Goal: Task Accomplishment & Management: Use online tool/utility

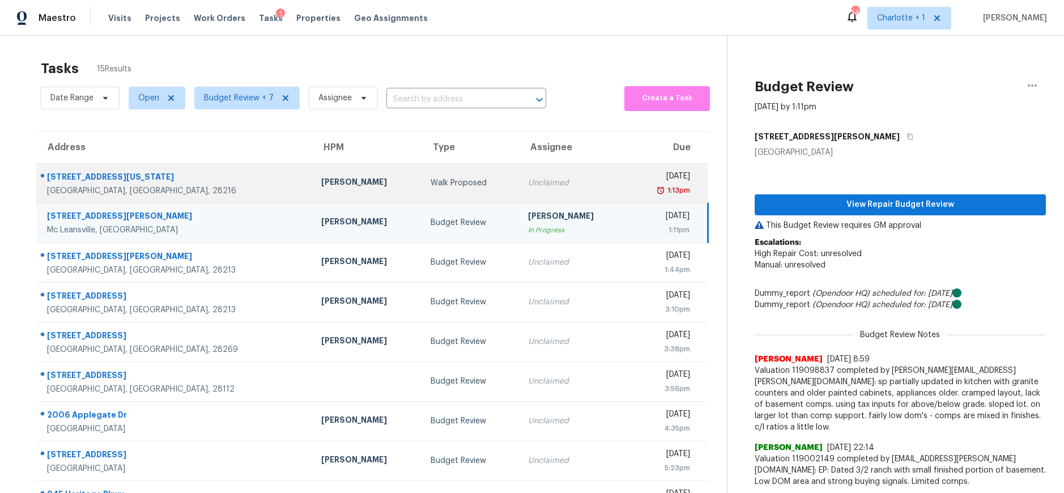
scroll to position [41, 0]
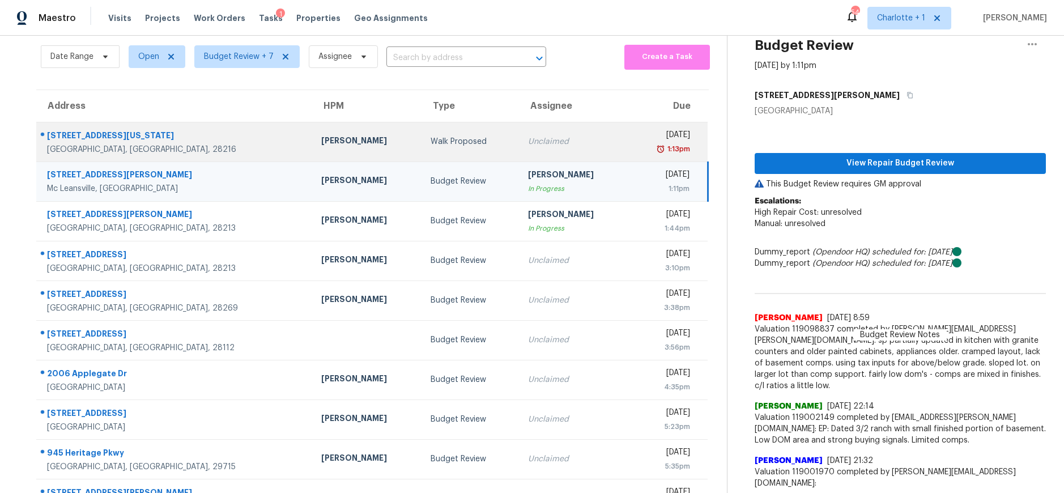
click at [528, 143] on div "Unclaimed" at bounding box center [574, 141] width 92 height 11
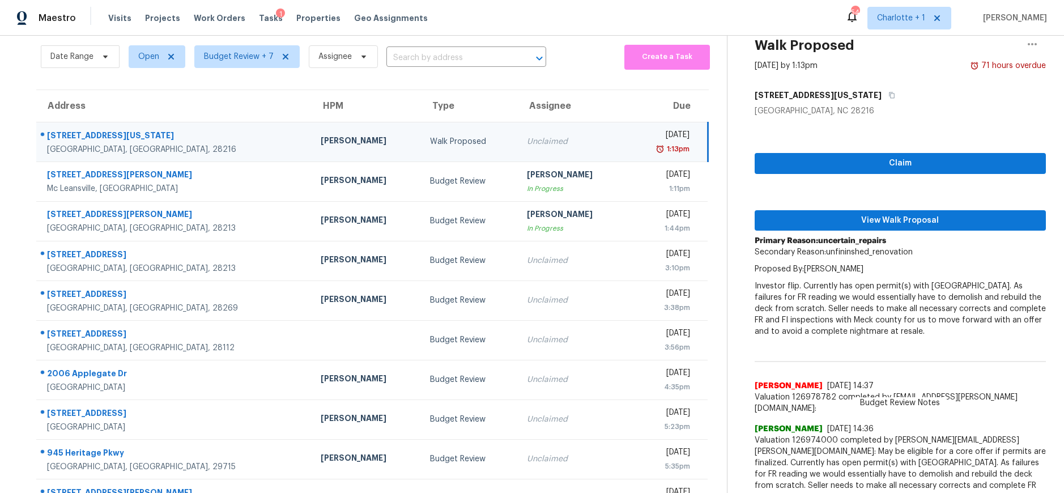
click at [421, 147] on td "Walk Proposed" at bounding box center [469, 142] width 97 height 40
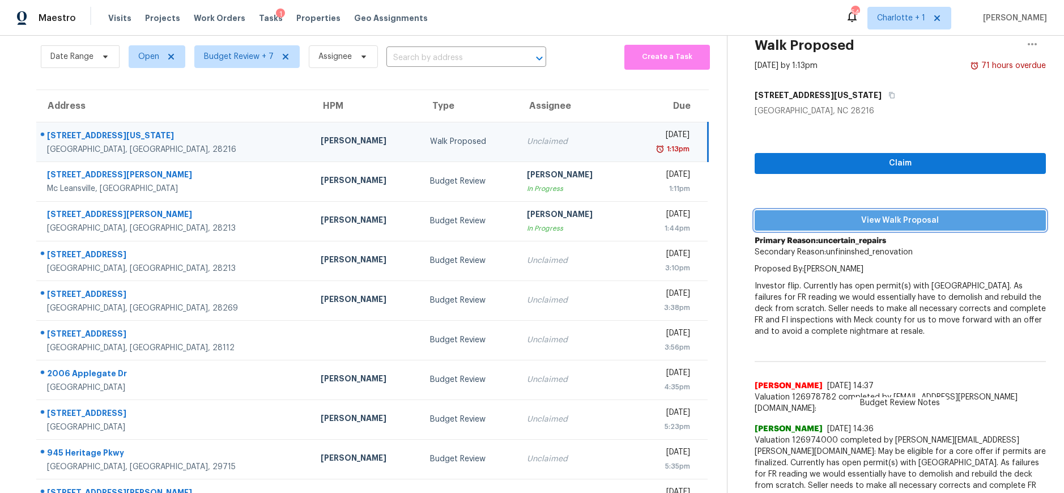
click at [891, 221] on span "View Walk Proposal" at bounding box center [900, 221] width 273 height 14
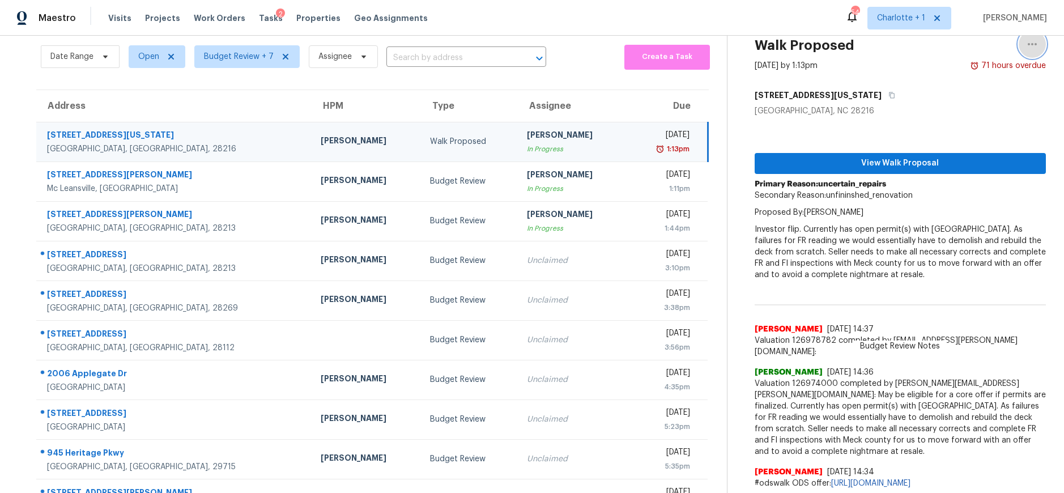
click at [1026, 45] on icon "button" at bounding box center [1033, 44] width 14 height 14
click at [948, 50] on div "Cancel this task" at bounding box center [959, 49] width 88 height 11
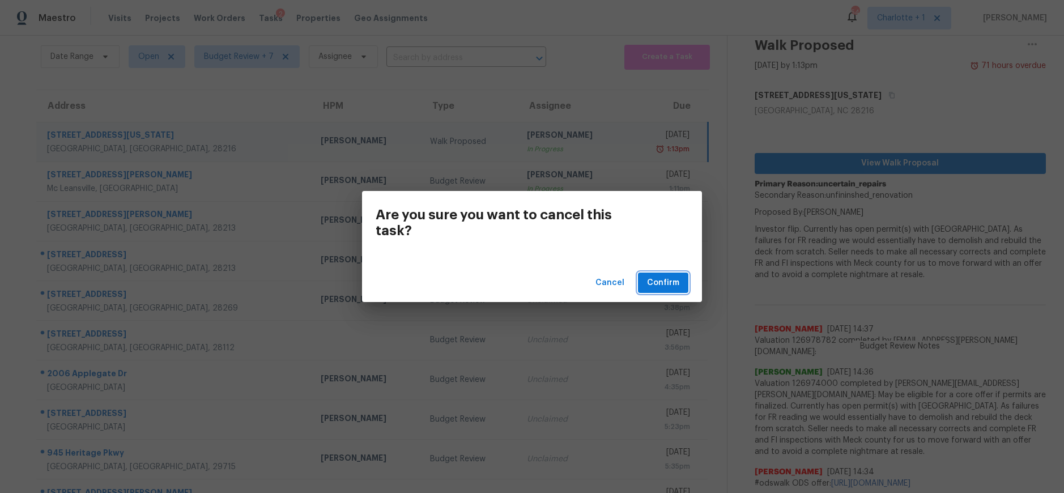
click at [663, 279] on span "Confirm" at bounding box center [663, 283] width 32 height 14
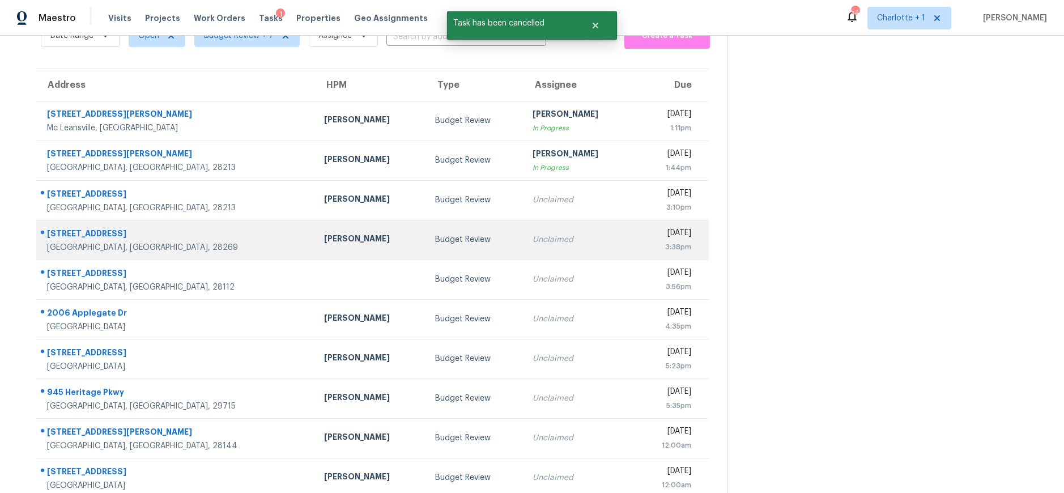
scroll to position [105, 0]
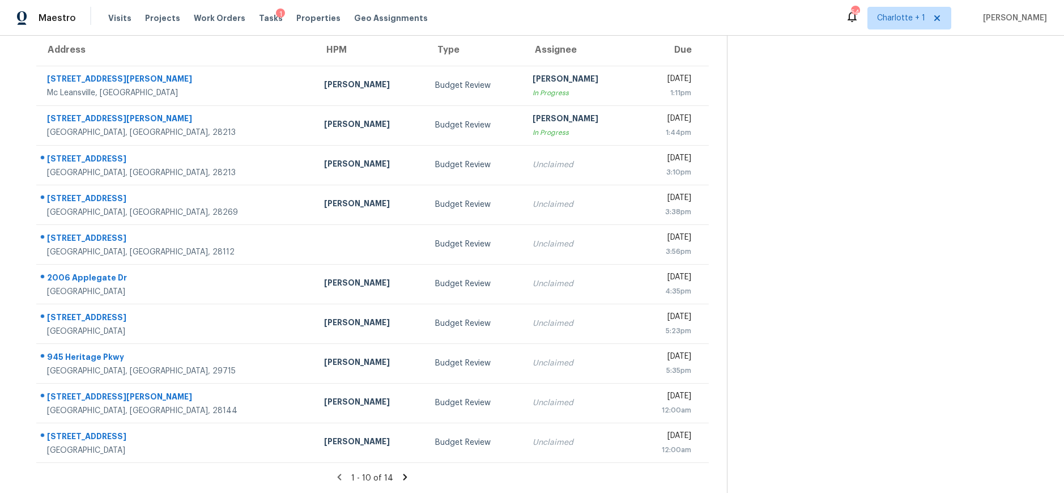
click at [403, 474] on icon at bounding box center [405, 477] width 4 height 6
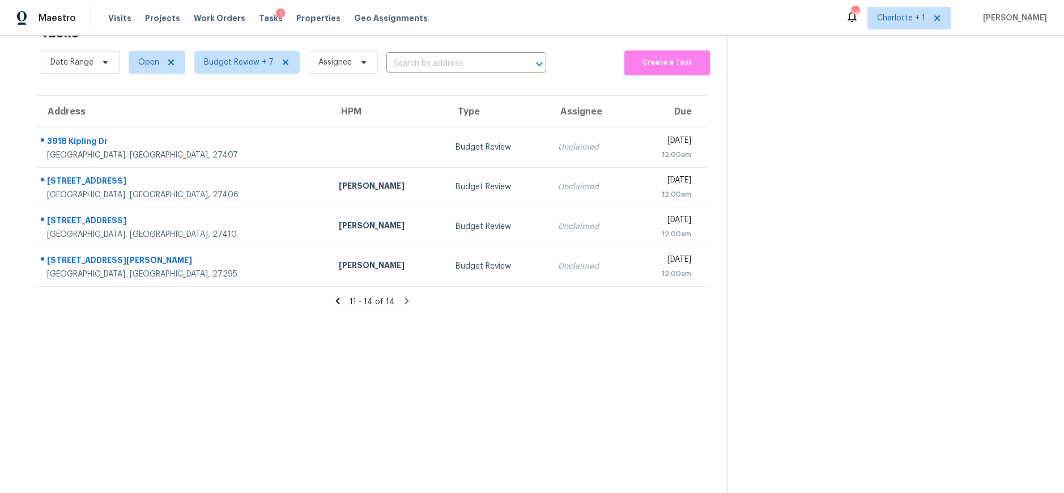
click at [336, 296] on icon at bounding box center [338, 301] width 10 height 10
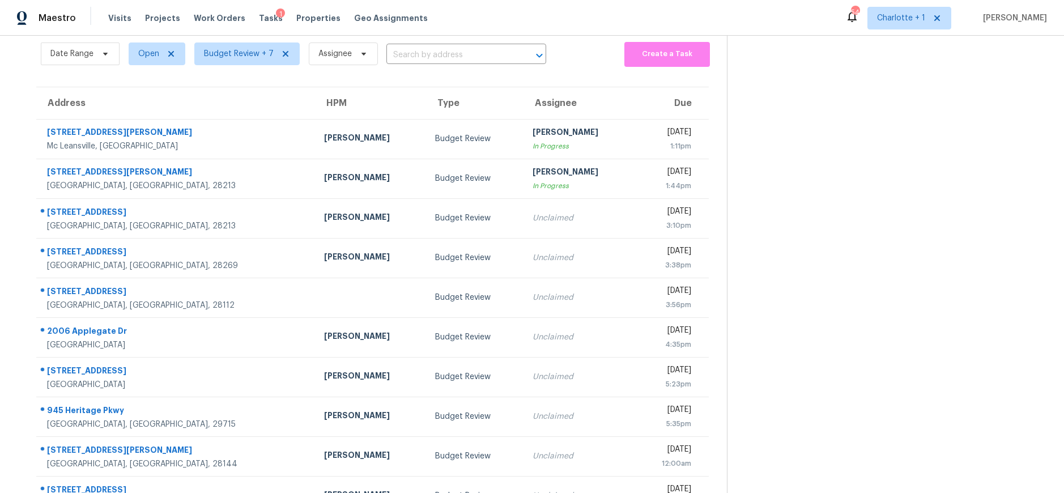
scroll to position [105, 0]
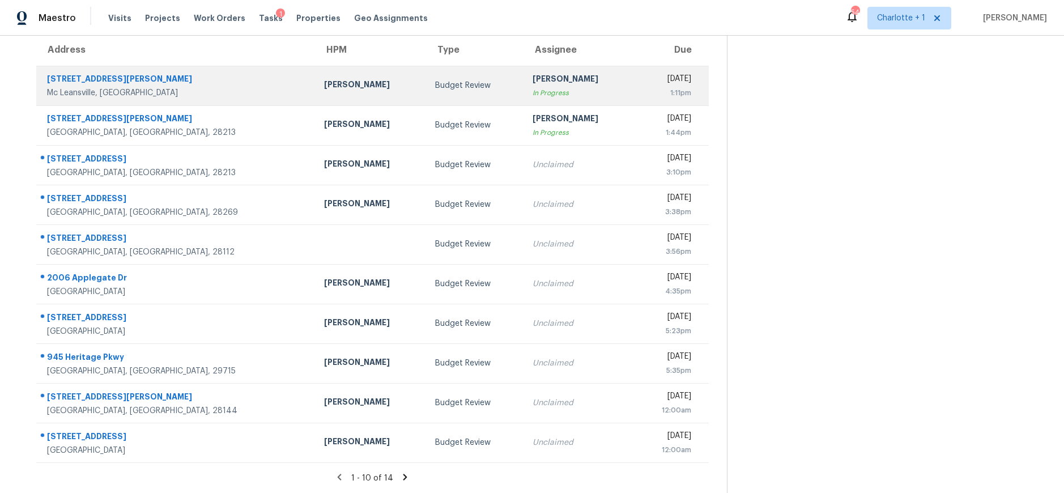
click at [324, 84] on div "[PERSON_NAME]" at bounding box center [370, 86] width 93 height 14
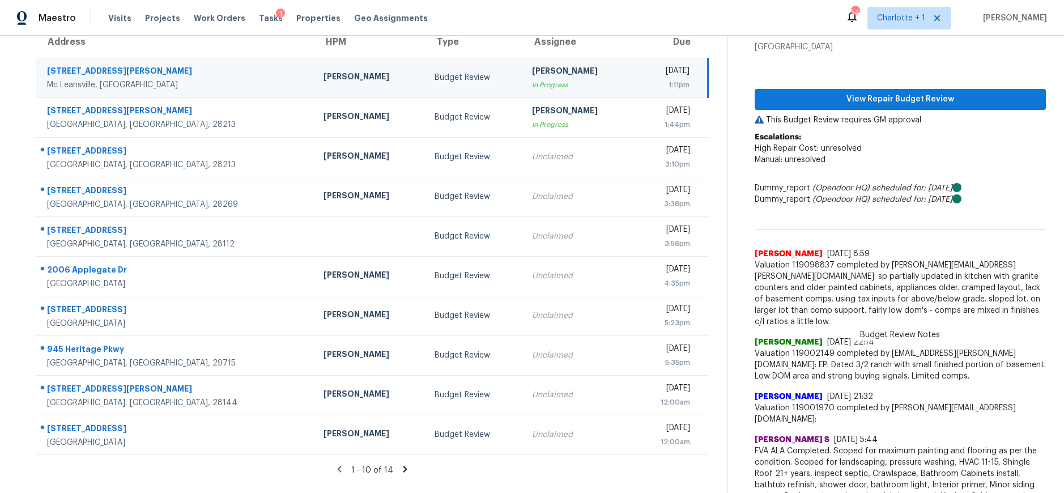
click at [324, 82] on div "[PERSON_NAME]" at bounding box center [370, 78] width 93 height 14
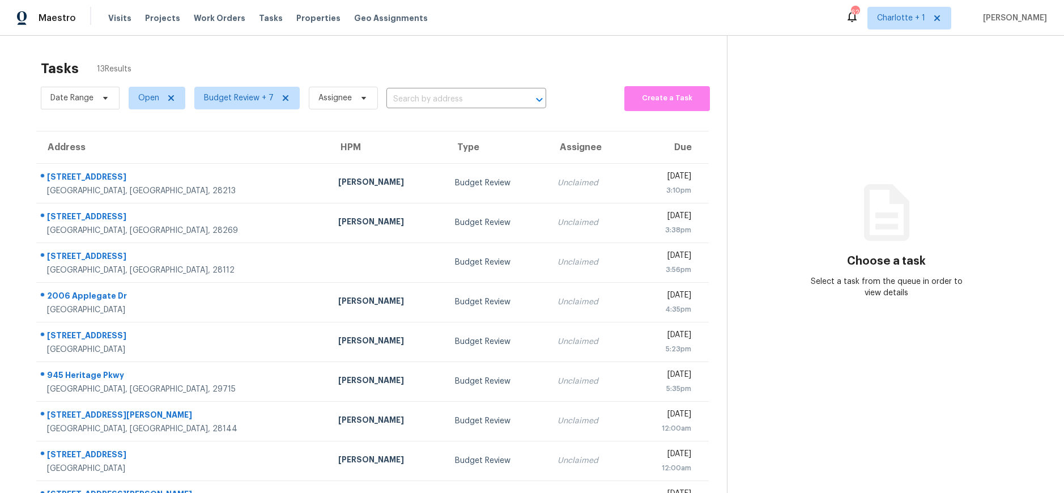
click at [117, 43] on div "Tasks 13 Results Date Range Open Budget Review + 7 Assignee ​ Create a Task Add…" at bounding box center [532, 313] width 1064 height 555
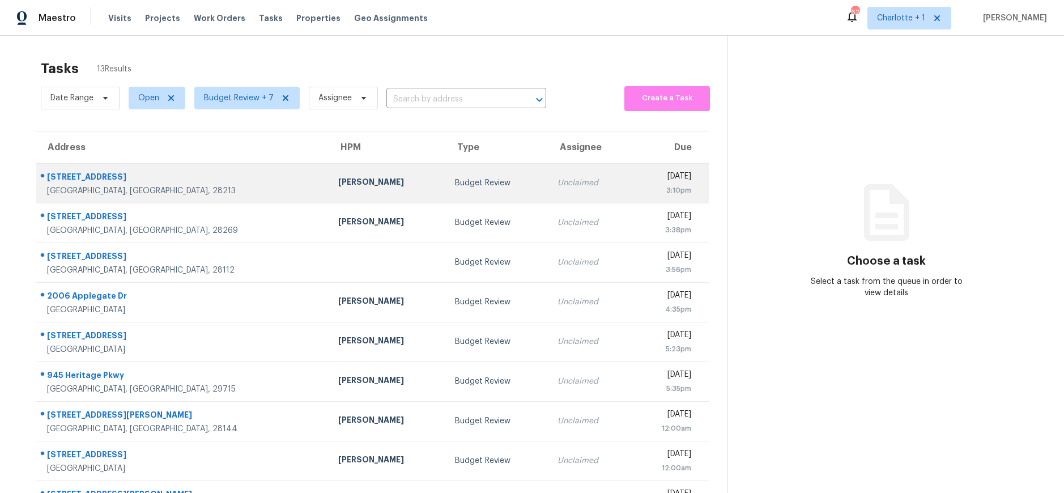
click at [203, 182] on td "727 Foxborough Rd Charlotte, NC, 28213" at bounding box center [182, 183] width 293 height 40
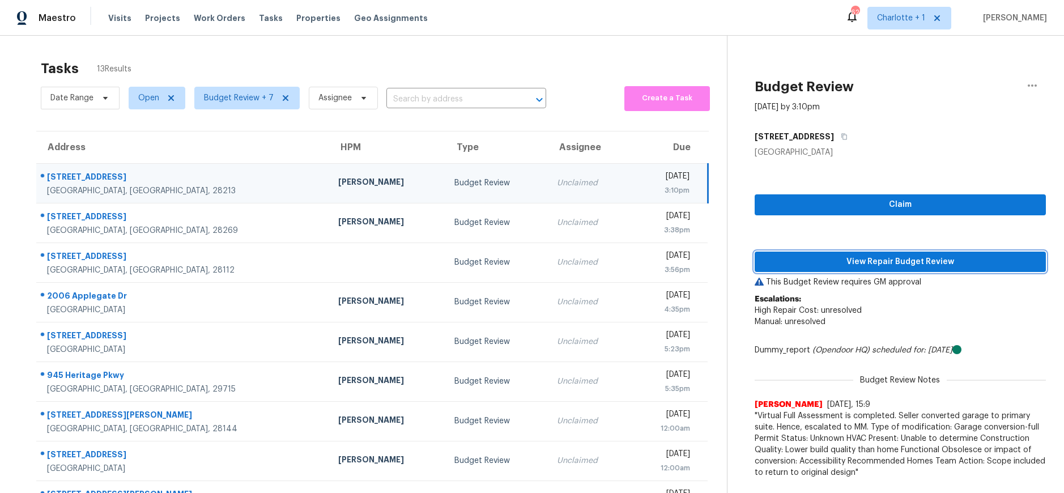
click at [868, 265] on span "View Repair Budget Review" at bounding box center [900, 262] width 273 height 14
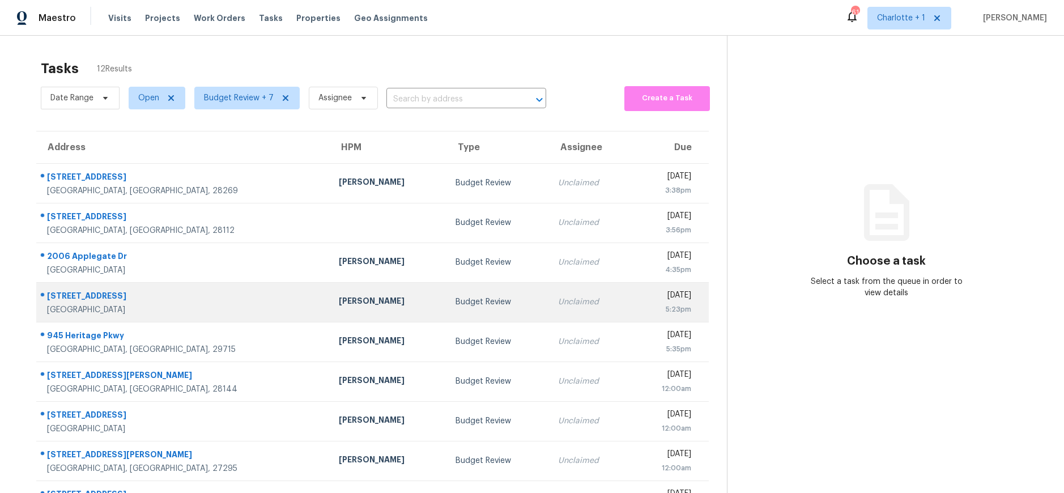
scroll to position [105, 0]
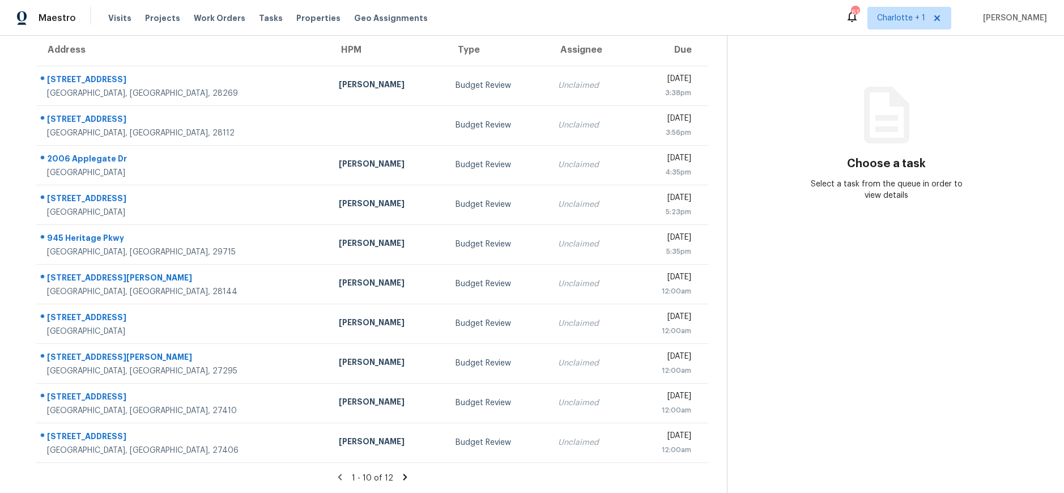
click at [400, 472] on icon at bounding box center [405, 477] width 10 height 10
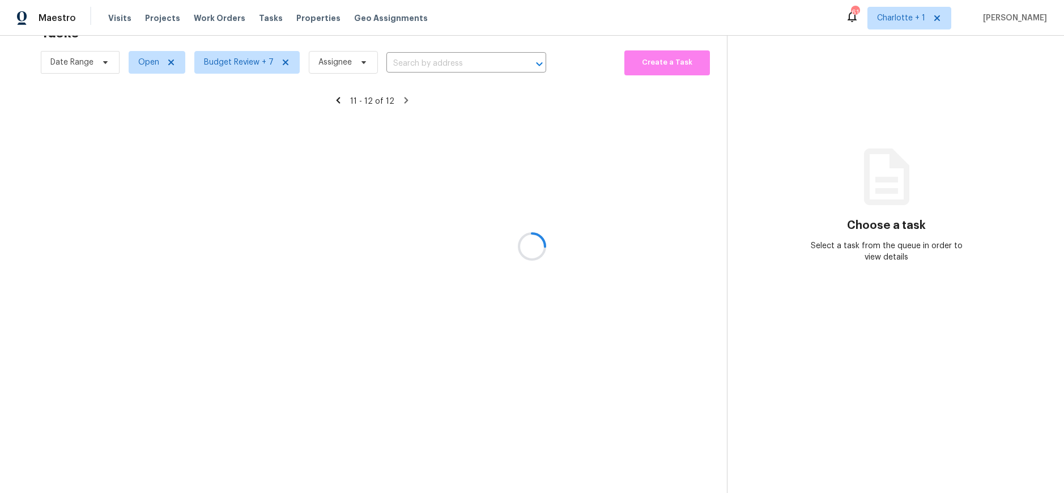
scroll to position [44, 0]
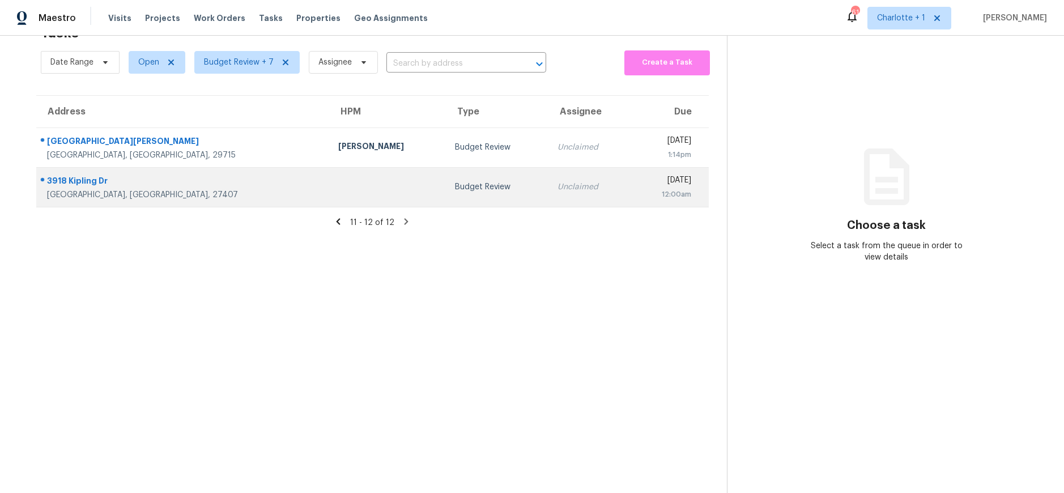
click at [446, 185] on td "Budget Review" at bounding box center [497, 187] width 103 height 40
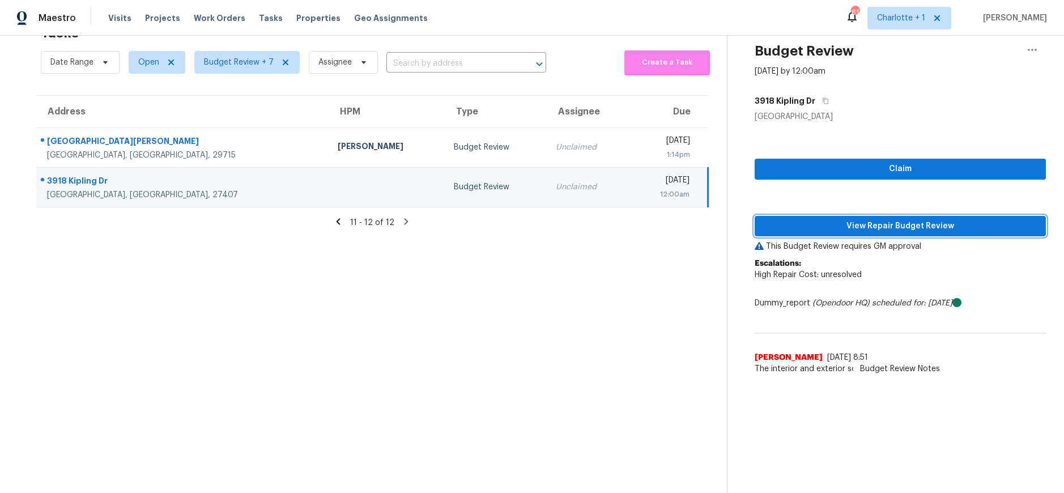
click at [877, 219] on span "View Repair Budget Review" at bounding box center [900, 226] width 273 height 14
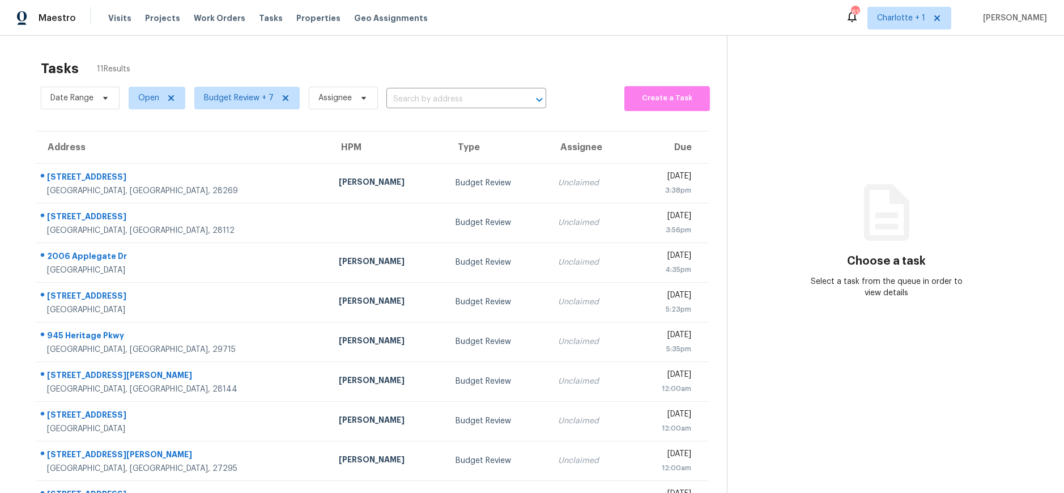
click at [261, 45] on div "Tasks 11 Results Date Range Open Budget Review + 7 Assignee ​ Create a Task Add…" at bounding box center [532, 313] width 1064 height 555
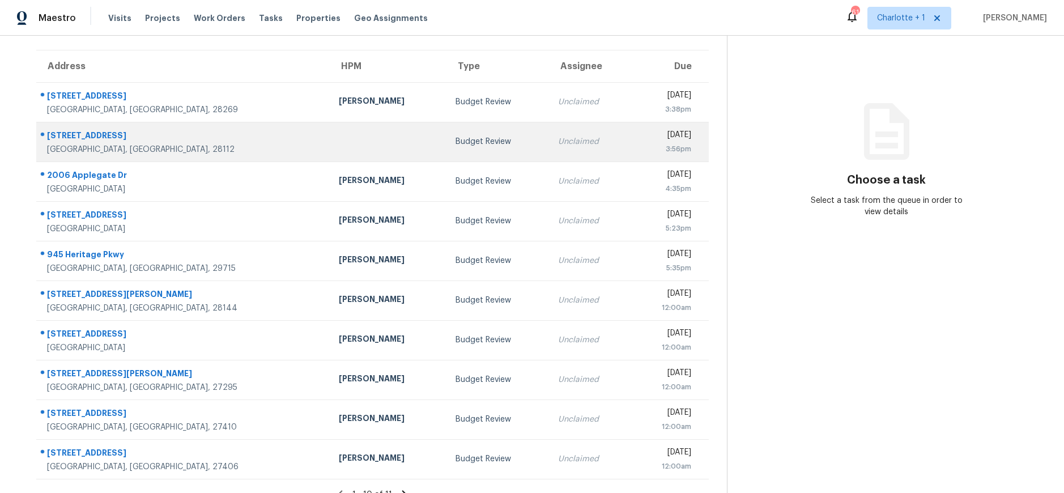
scroll to position [80, 0]
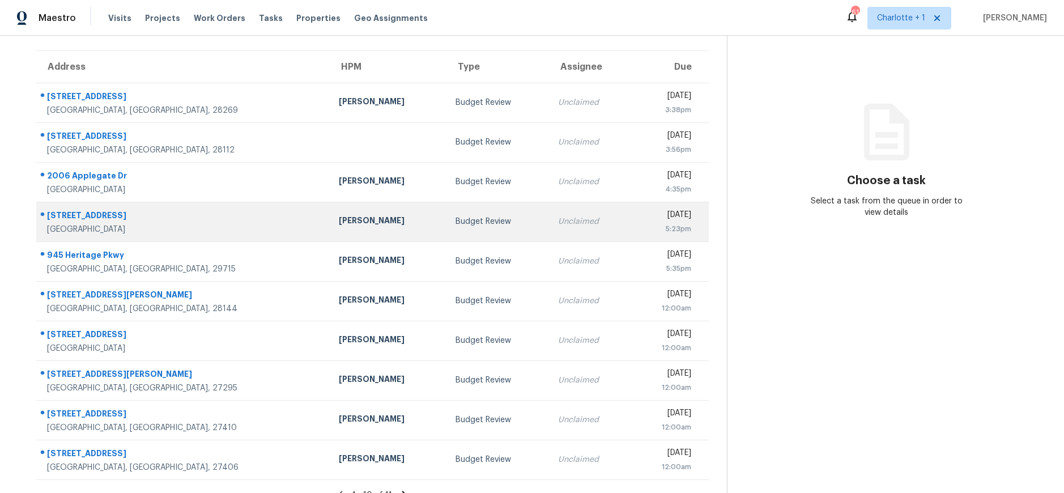
click at [156, 226] on div "[GEOGRAPHIC_DATA]" at bounding box center [184, 229] width 274 height 11
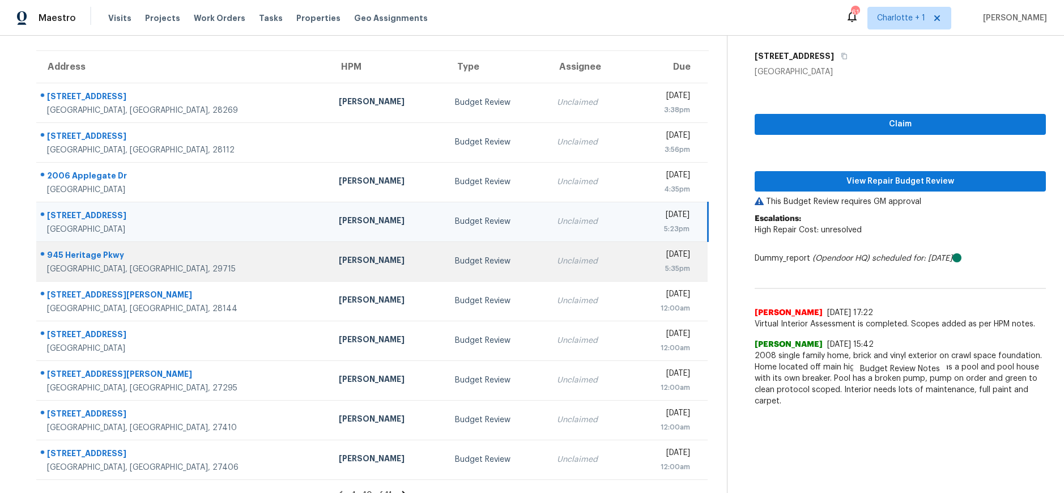
click at [164, 271] on div "Fort Mill, SC, 29715" at bounding box center [184, 268] width 274 height 11
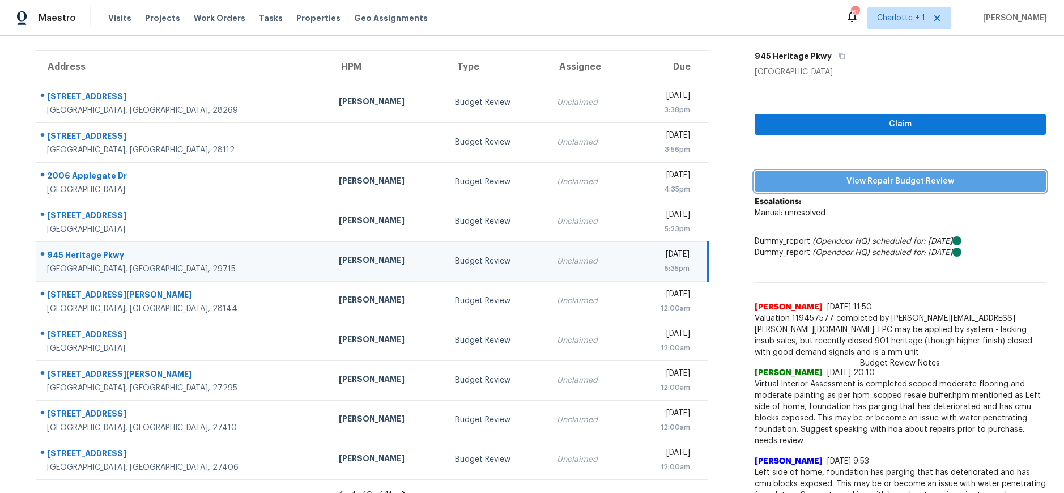
click at [871, 182] on span "View Repair Budget Review" at bounding box center [900, 182] width 273 height 14
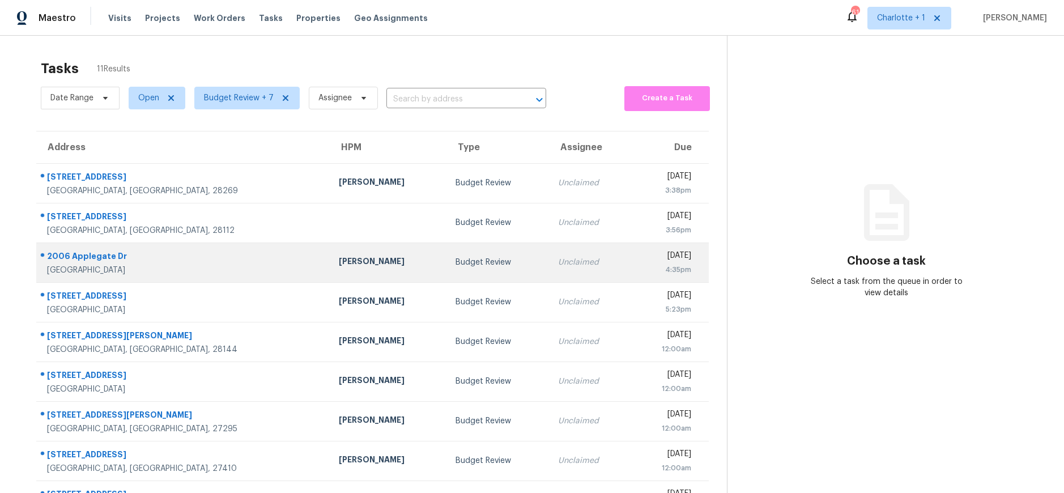
scroll to position [105, 0]
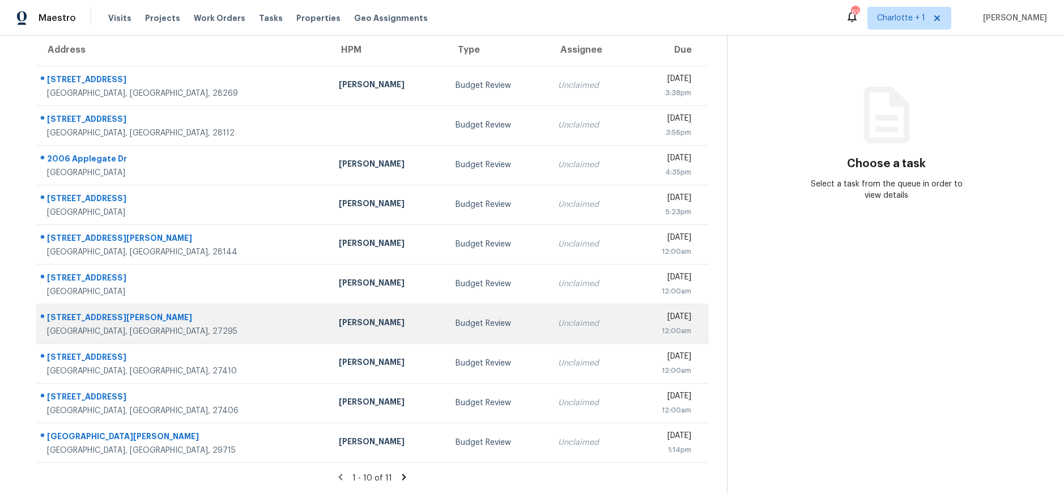
click at [330, 305] on td "[PERSON_NAME]" at bounding box center [388, 324] width 117 height 40
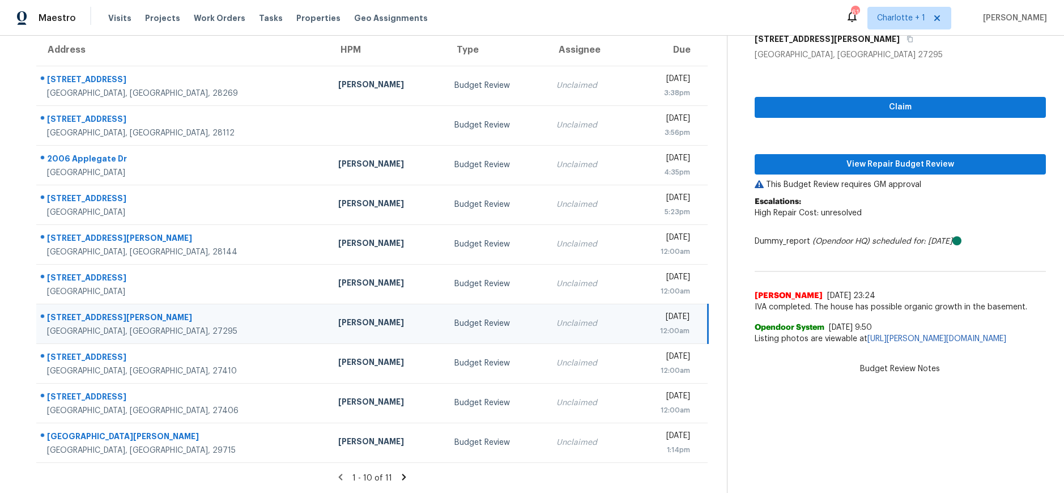
scroll to position [105, 0]
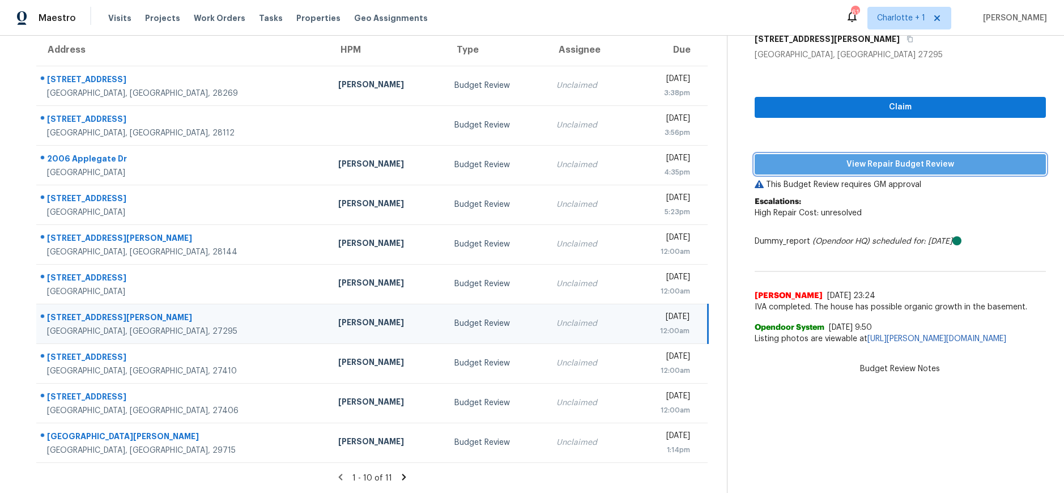
click at [909, 161] on span "View Repair Budget Review" at bounding box center [900, 165] width 273 height 14
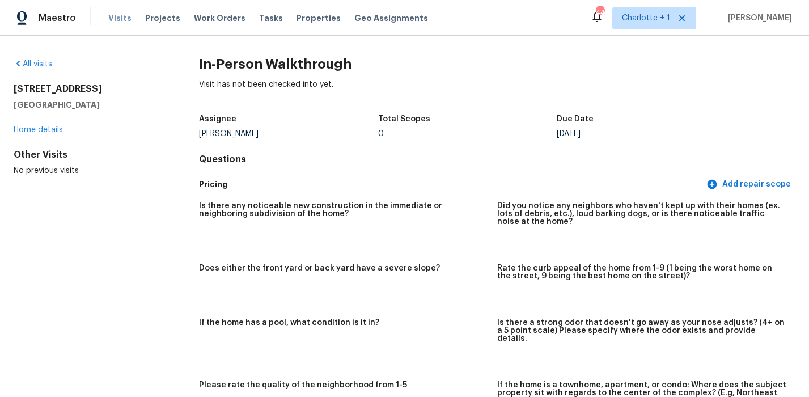
drag, startPoint x: 114, startPoint y: 8, endPoint x: 113, endPoint y: 20, distance: 12.0
click at [114, 8] on div "Visits Projects Work Orders Tasks Properties Geo Assignments" at bounding box center [274, 18] width 333 height 23
click at [113, 20] on span "Visits" at bounding box center [119, 17] width 23 height 11
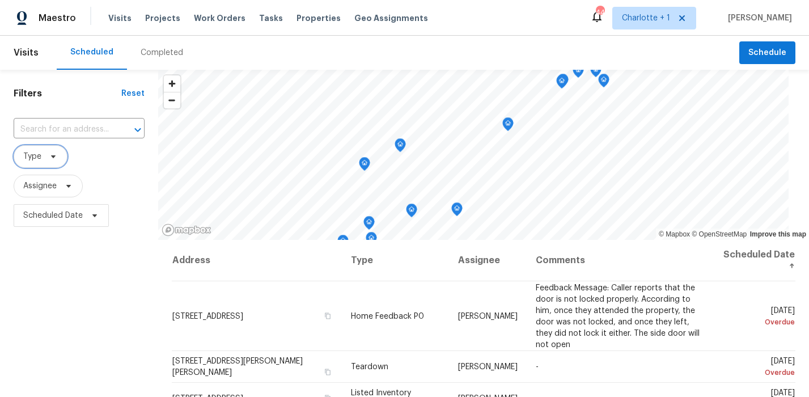
click at [44, 159] on span "Type" at bounding box center [41, 156] width 54 height 23
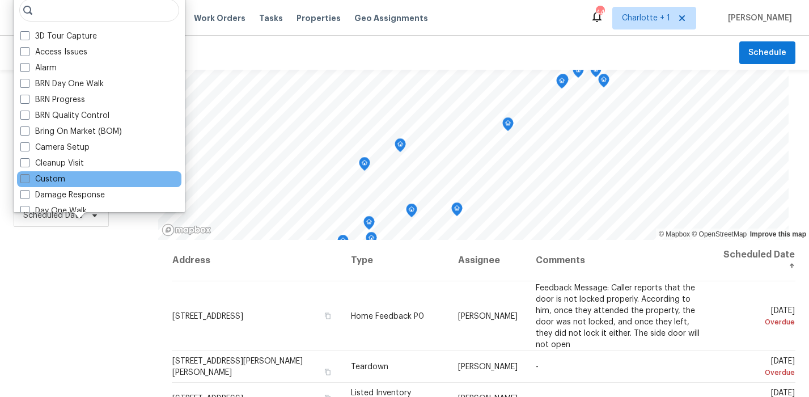
click at [49, 182] on label "Custom" at bounding box center [42, 178] width 45 height 11
click at [28, 181] on input "Custom" at bounding box center [23, 176] width 7 height 7
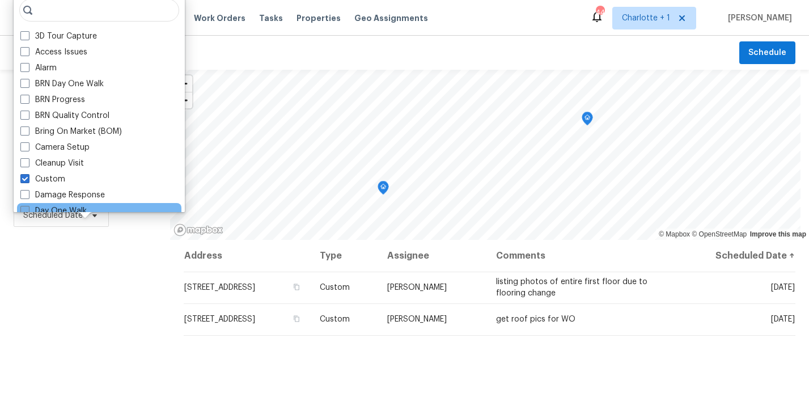
drag, startPoint x: 55, startPoint y: 181, endPoint x: 64, endPoint y: 210, distance: 30.3
click at [55, 181] on label "Custom" at bounding box center [42, 178] width 45 height 11
click at [28, 181] on input "Custom" at bounding box center [23, 176] width 7 height 7
checkbox input "false"
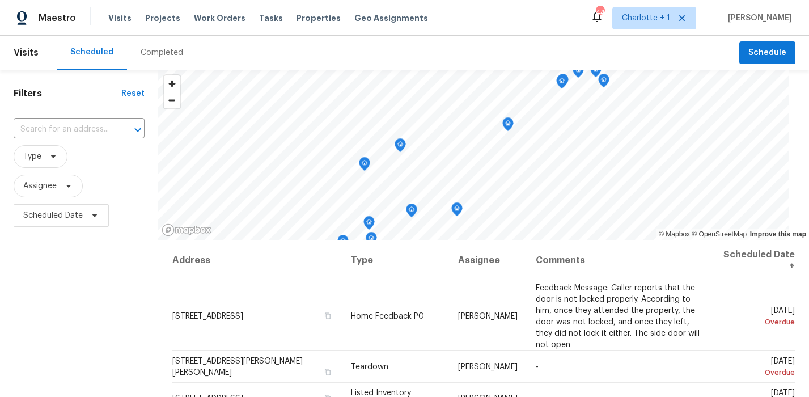
drag, startPoint x: 79, startPoint y: 256, endPoint x: 71, endPoint y: 233, distance: 23.7
click at [58, 186] on span "Assignee" at bounding box center [48, 186] width 69 height 23
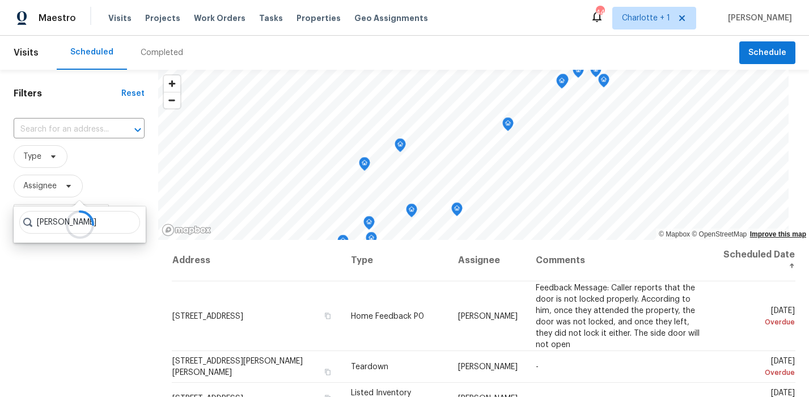
type input "[PERSON_NAME]"
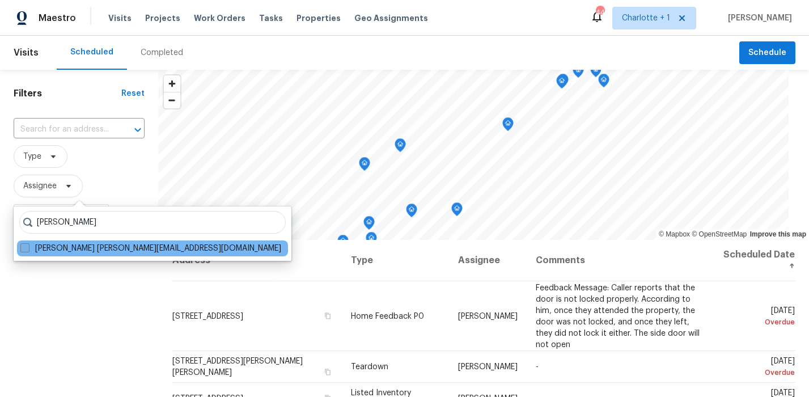
click at [147, 248] on label "[PERSON_NAME] [PERSON_NAME][EMAIL_ADDRESS][DOMAIN_NAME]" at bounding box center [150, 247] width 261 height 11
click at [28, 248] on input "[PERSON_NAME] [PERSON_NAME][EMAIL_ADDRESS][DOMAIN_NAME]" at bounding box center [23, 245] width 7 height 7
checkbox input "true"
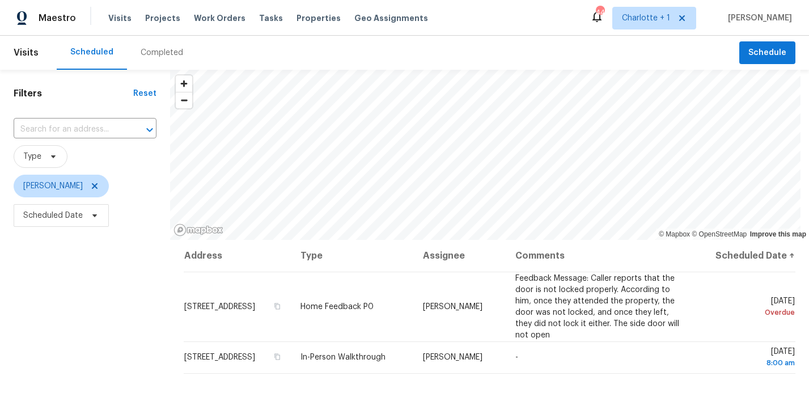
click at [78, 293] on div "Filters Reset ​ Type [PERSON_NAME] Scheduled Date" at bounding box center [85, 313] width 170 height 487
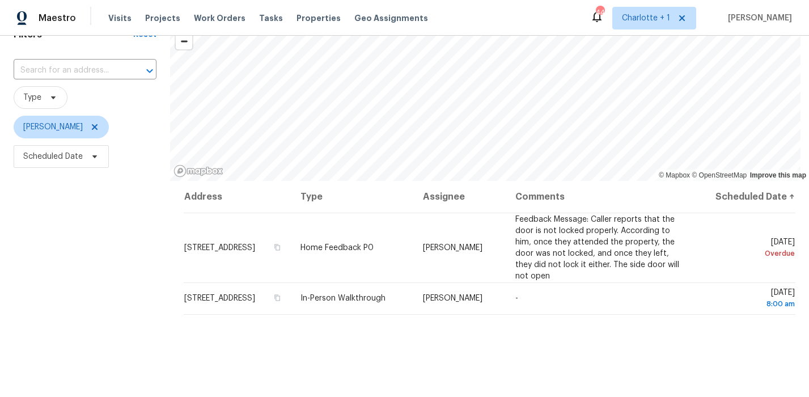
scroll to position [62, 0]
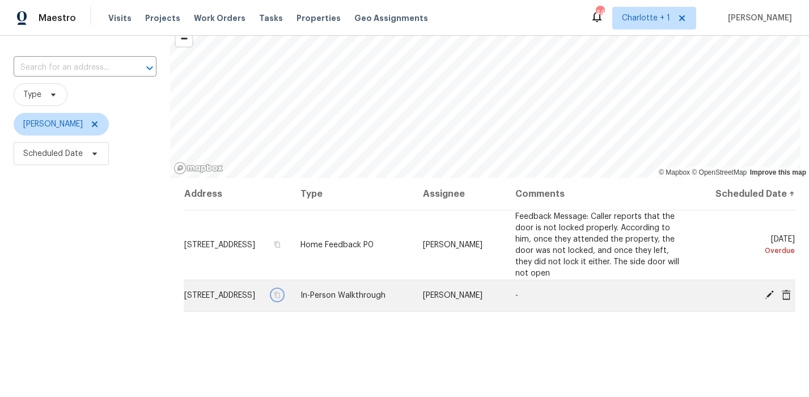
click at [280, 292] on icon "button" at bounding box center [277, 295] width 6 height 6
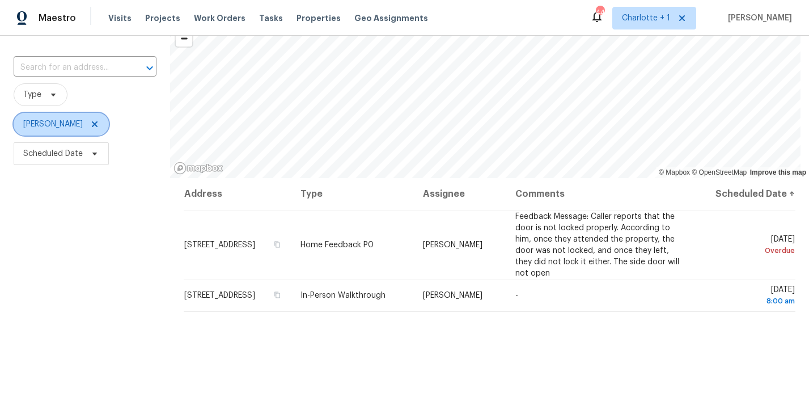
click at [90, 128] on icon at bounding box center [94, 124] width 9 height 9
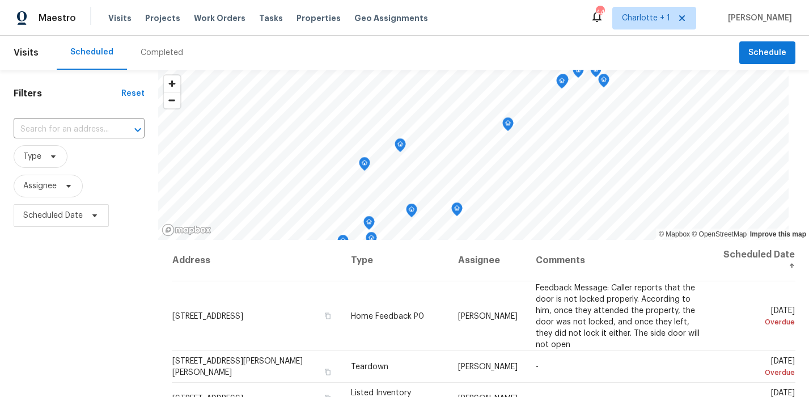
click at [133, 184] on span "Assignee" at bounding box center [79, 186] width 131 height 23
click at [59, 159] on span "Type" at bounding box center [41, 156] width 54 height 23
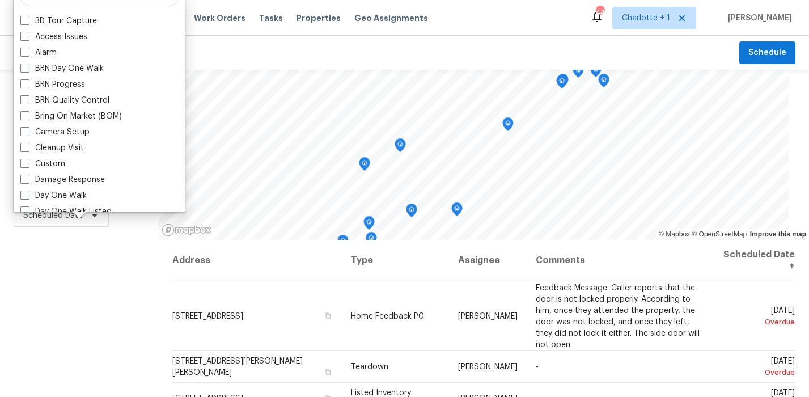
scroll to position [12, 0]
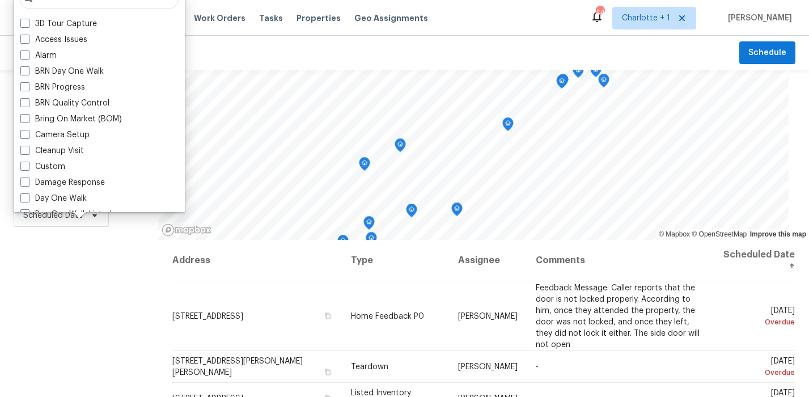
drag, startPoint x: 84, startPoint y: 327, endPoint x: 80, endPoint y: 315, distance: 13.3
click at [84, 327] on div "Filters Reset ​ Type Assignee Scheduled Date" at bounding box center [79, 313] width 158 height 487
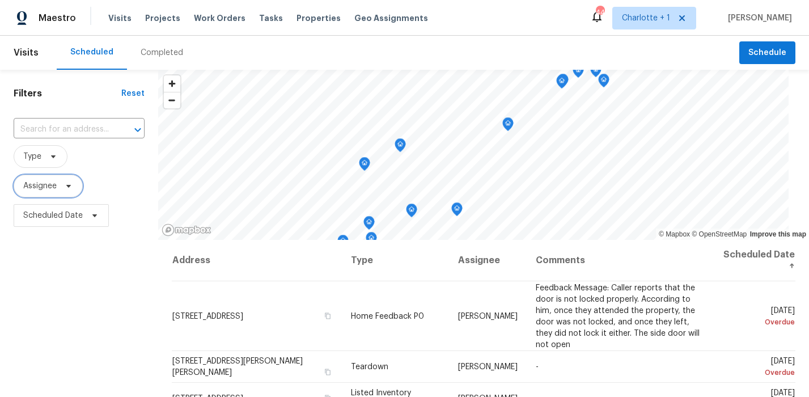
click at [65, 176] on span "Assignee" at bounding box center [48, 186] width 69 height 23
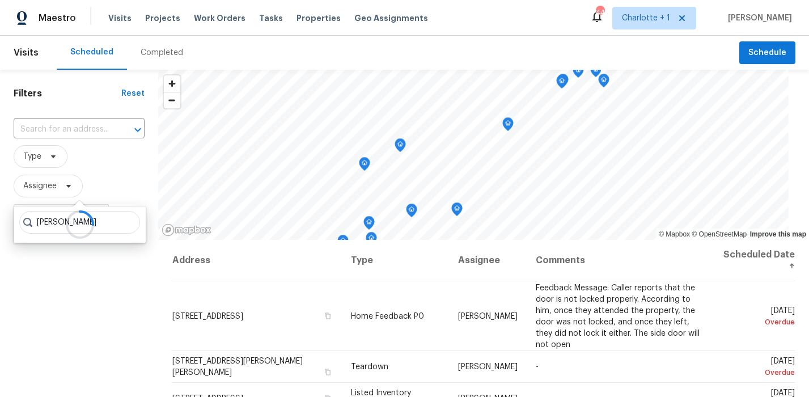
type input "billy towle"
click at [107, 191] on span "Assignee" at bounding box center [79, 186] width 131 height 23
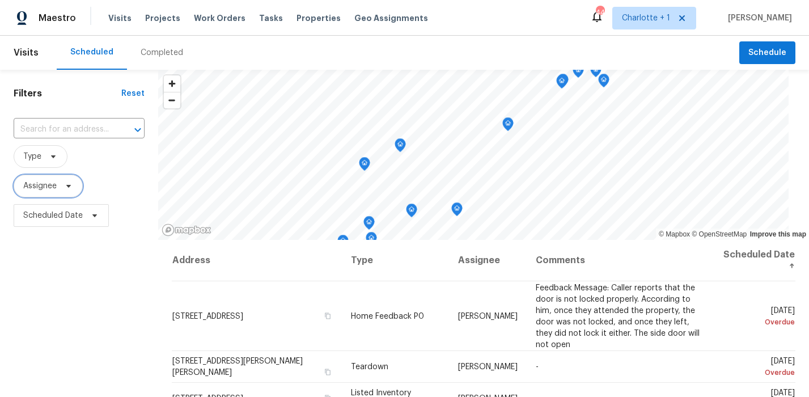
click at [43, 192] on span "Assignee" at bounding box center [39, 185] width 33 height 11
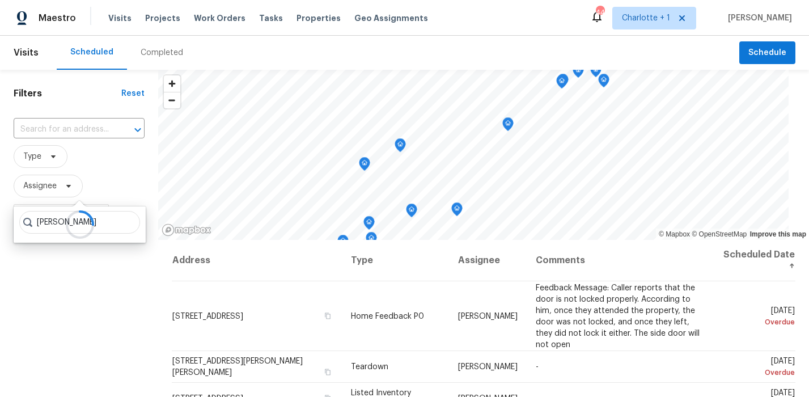
type input "[PERSON_NAME]"
click at [99, 222] on div at bounding box center [80, 224] width 132 height 36
click at [88, 222] on icon at bounding box center [80, 224] width 26 height 26
click at [84, 218] on icon at bounding box center [80, 224] width 26 height 26
click at [59, 224] on div at bounding box center [80, 224] width 132 height 36
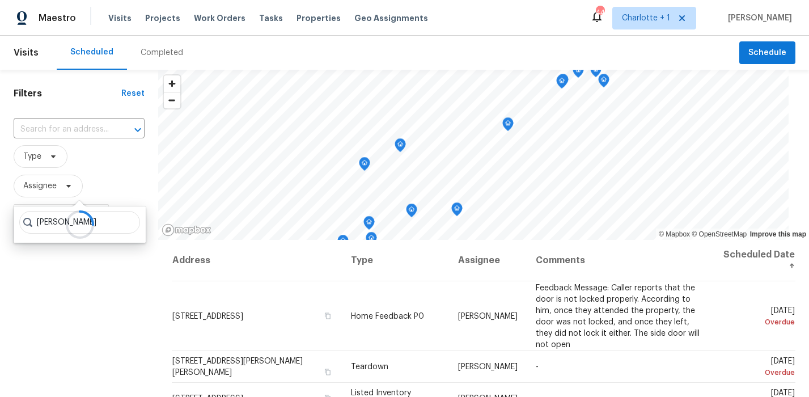
click at [80, 222] on icon at bounding box center [80, 224] width 26 height 26
click at [104, 192] on span "Assignee" at bounding box center [79, 186] width 131 height 23
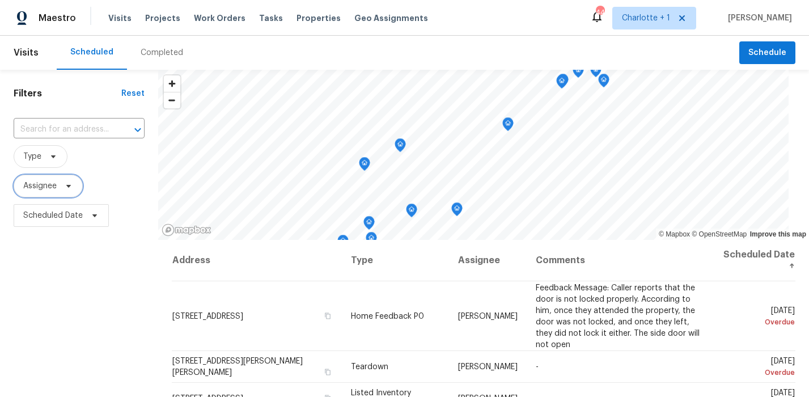
click at [60, 197] on span "Assignee" at bounding box center [48, 186] width 69 height 23
click at [55, 219] on input "search" at bounding box center [79, 222] width 121 height 23
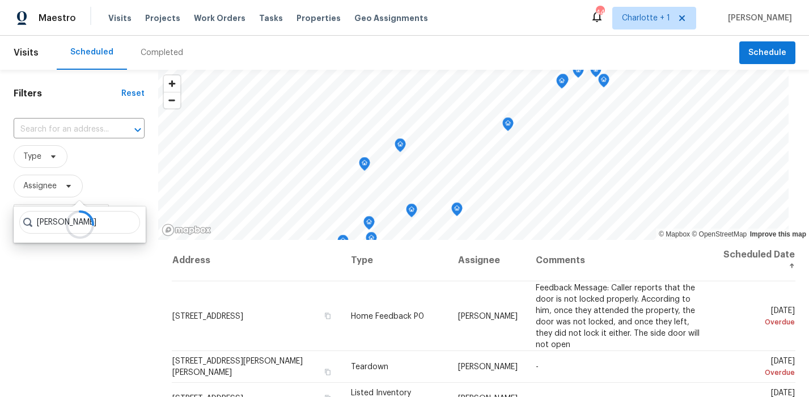
type input "[PERSON_NAME]"
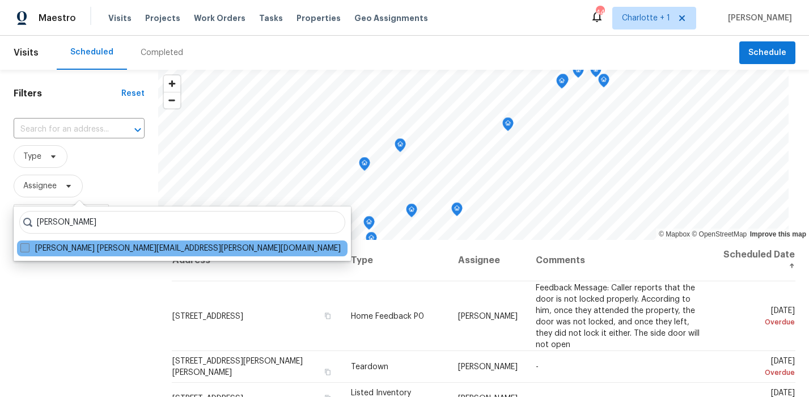
click at [25, 251] on span at bounding box center [24, 247] width 9 height 9
click at [25, 250] on input "Billy Towle william.towle@opendoor.com" at bounding box center [23, 245] width 7 height 7
checkbox input "true"
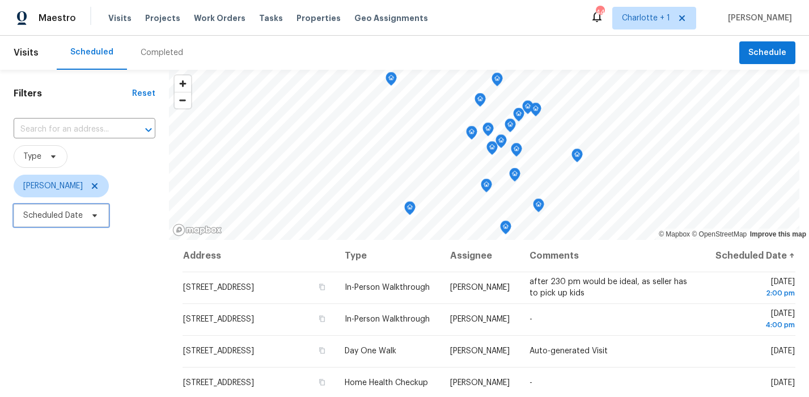
click at [63, 222] on span "Scheduled Date" at bounding box center [61, 215] width 95 height 23
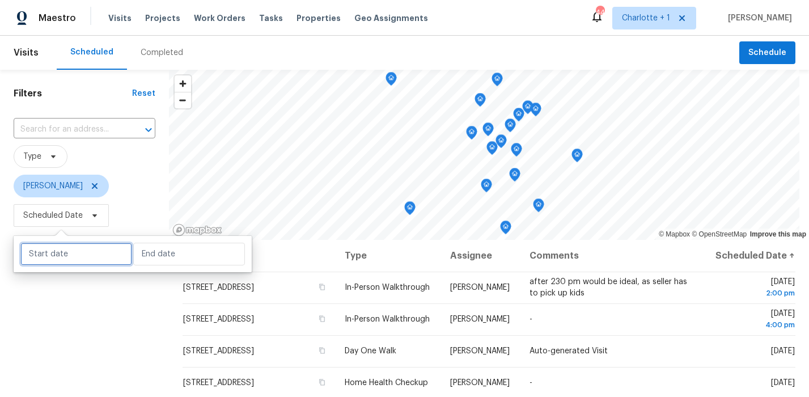
select select "8"
select select "2025"
select select "9"
select select "2025"
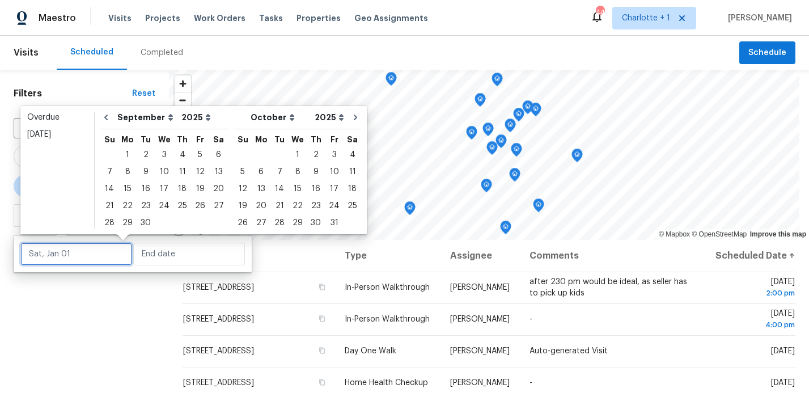
click at [64, 262] on input "text" at bounding box center [76, 253] width 112 height 23
click at [146, 203] on div "23" at bounding box center [146, 206] width 18 height 16
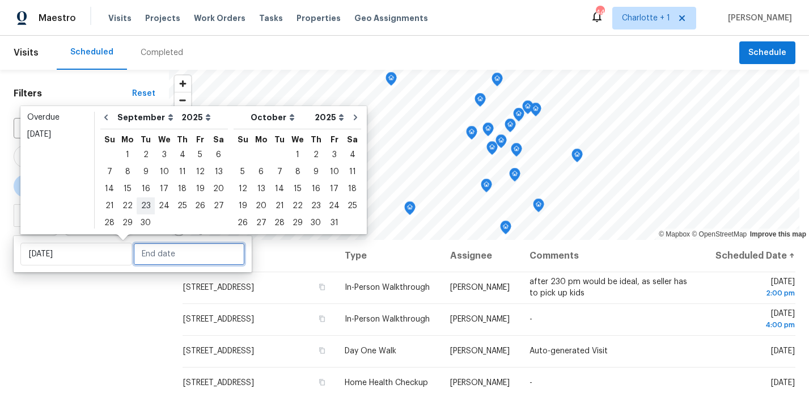
type input "[DATE]"
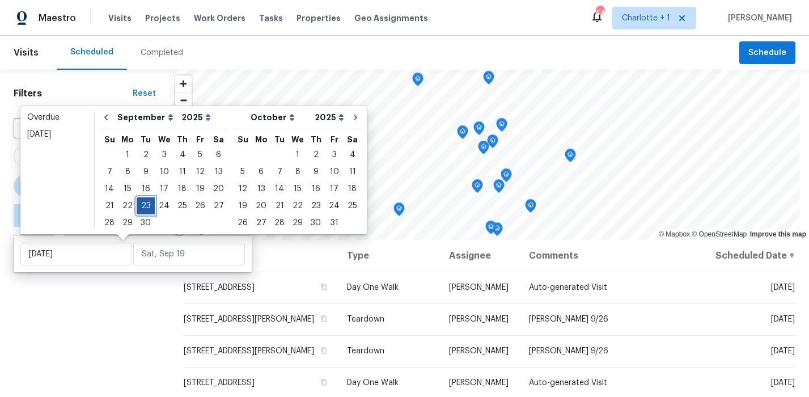
click at [146, 206] on div "23" at bounding box center [146, 206] width 18 height 16
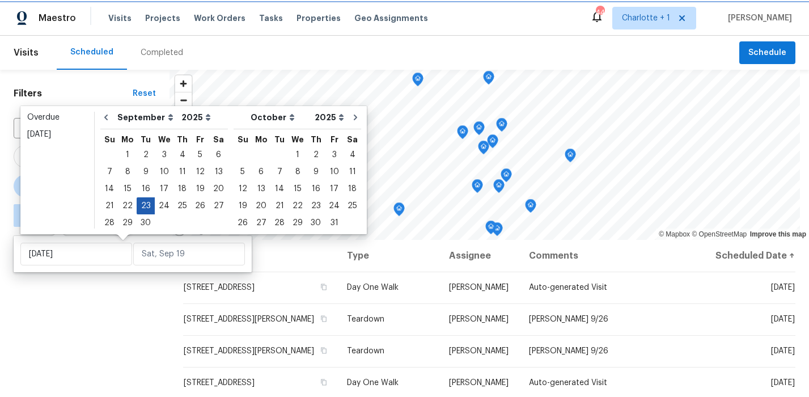
type input "[DATE]"
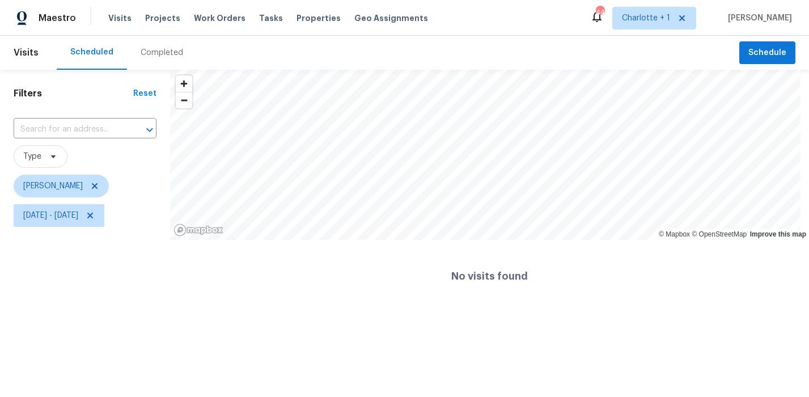
click at [82, 265] on div "Filters Reset ​ Type Billy Towle Tue, Sep 23 - Tue, Sep 23" at bounding box center [85, 191] width 170 height 242
click at [90, 184] on icon at bounding box center [94, 185] width 9 height 9
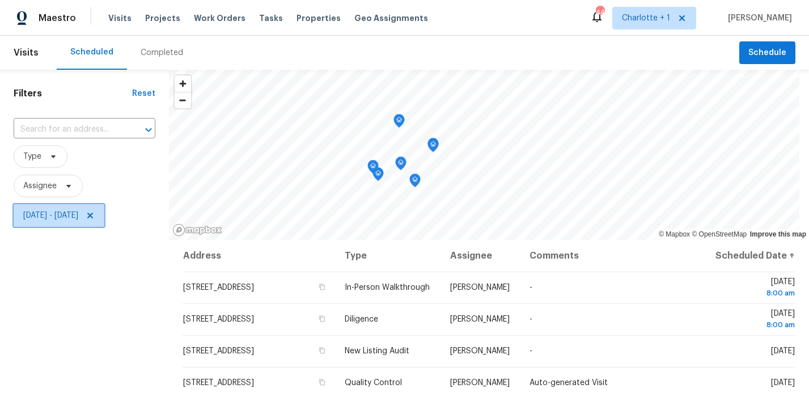
click at [95, 214] on icon at bounding box center [90, 215] width 9 height 9
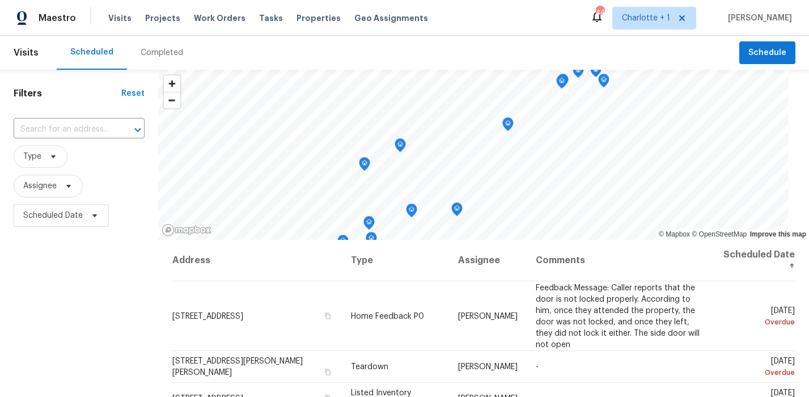
drag, startPoint x: 103, startPoint y: 184, endPoint x: 54, endPoint y: 167, distance: 51.1
click at [103, 184] on span "Assignee" at bounding box center [79, 186] width 131 height 23
click at [48, 161] on span "Type" at bounding box center [41, 156] width 54 height 23
click at [100, 293] on div "Filters Reset ​ Type Assignee Scheduled Date" at bounding box center [79, 313] width 158 height 487
click at [44, 191] on span "Assignee" at bounding box center [39, 185] width 33 height 11
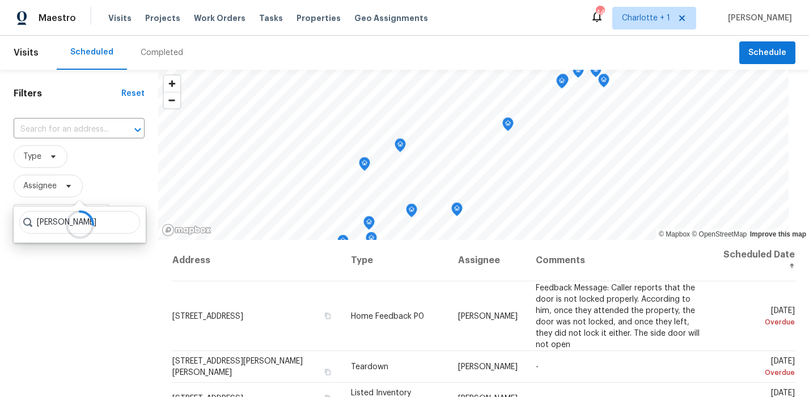
type input "brian fudge"
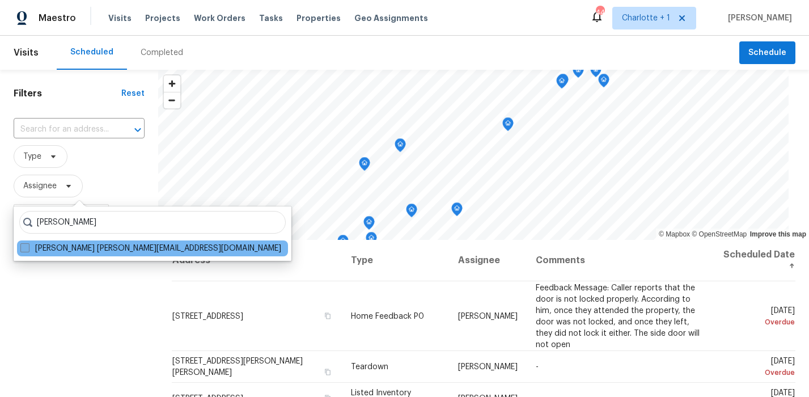
click at [50, 248] on label "Brian Fudge brian.fudge@opendoor.com" at bounding box center [150, 247] width 261 height 11
click at [28, 248] on input "Brian Fudge brian.fudge@opendoor.com" at bounding box center [23, 245] width 7 height 7
checkbox input "true"
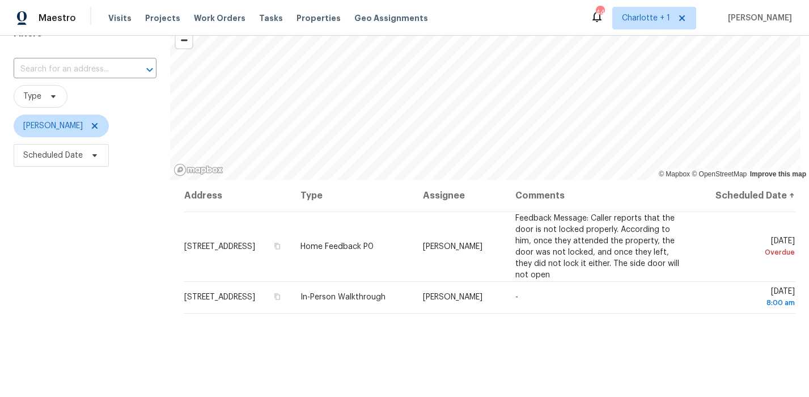
scroll to position [65, 0]
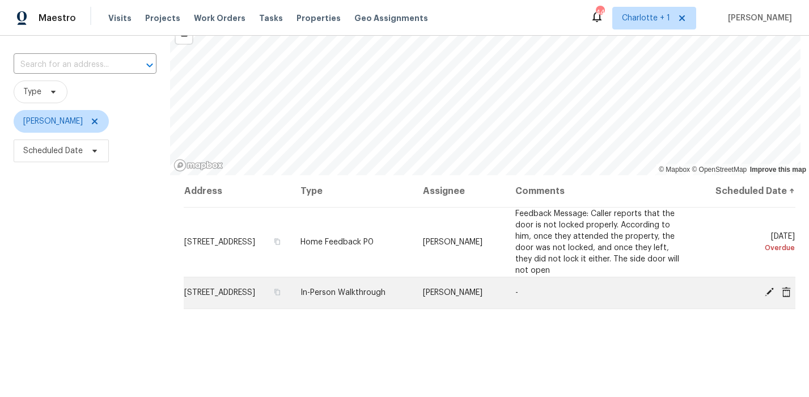
click at [669, 294] on td "-" at bounding box center [598, 292] width 184 height 32
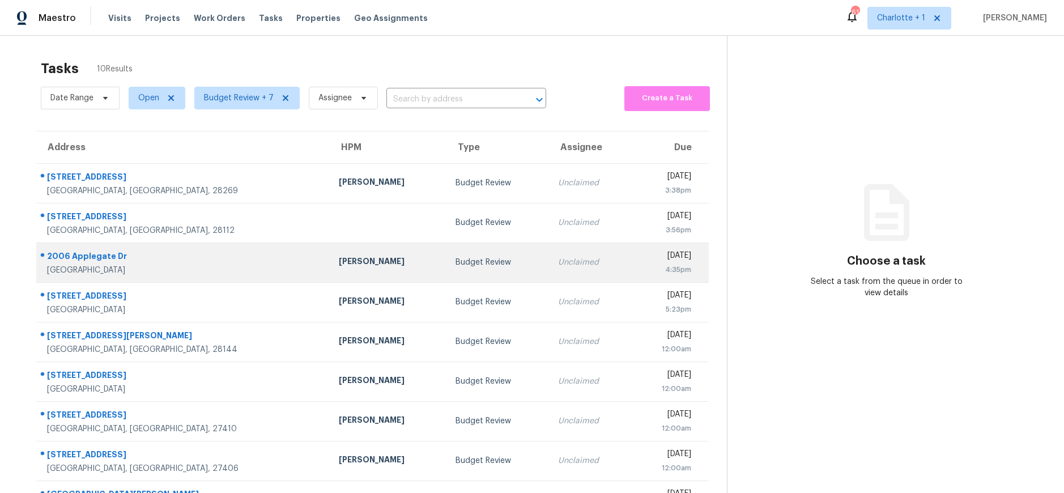
scroll to position [84, 0]
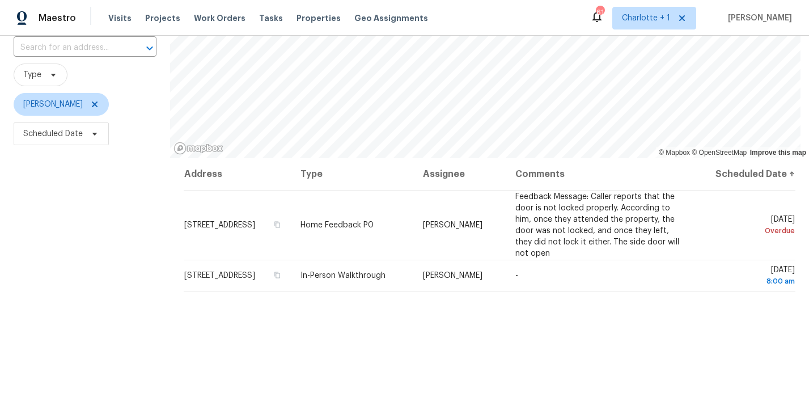
scroll to position [88, 0]
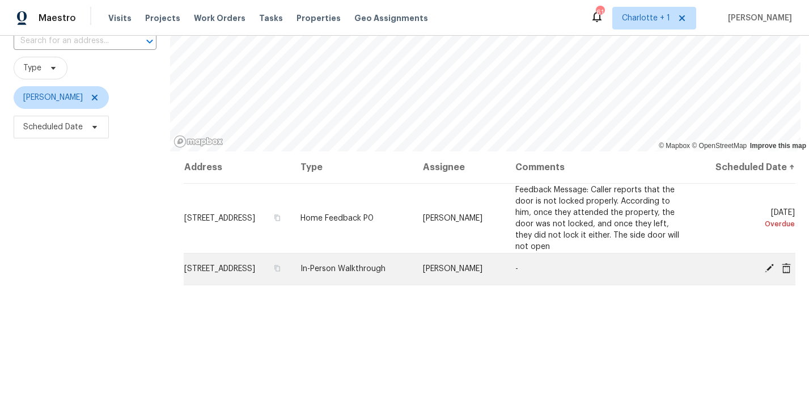
click at [764, 267] on icon at bounding box center [768, 267] width 9 height 9
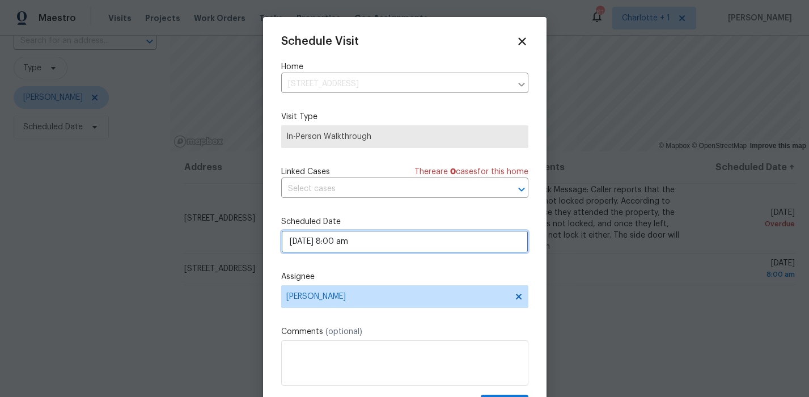
click at [330, 244] on input "[DATE] 8:00 am" at bounding box center [404, 241] width 247 height 23
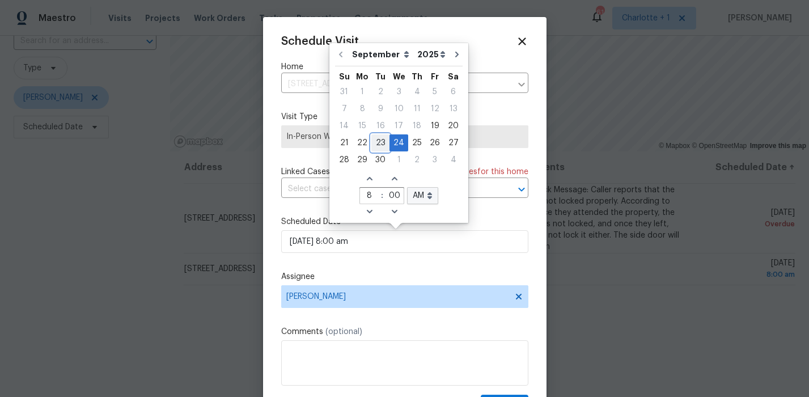
click at [377, 142] on div "23" at bounding box center [380, 143] width 18 height 16
type input "[DATE] 8:00 am"
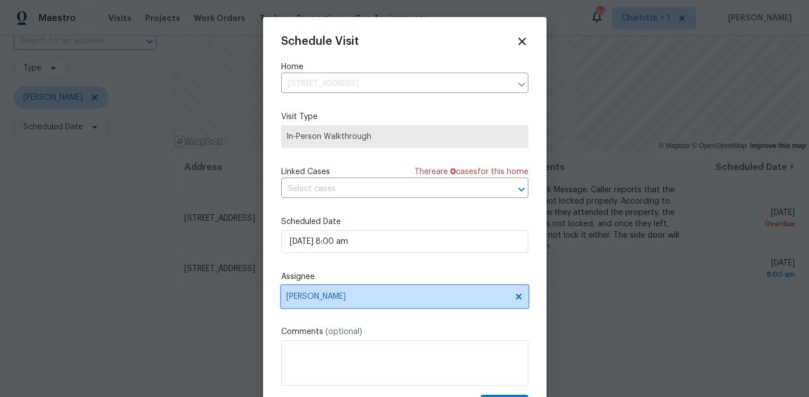
click at [318, 292] on span "[PERSON_NAME]" at bounding box center [404, 296] width 247 height 23
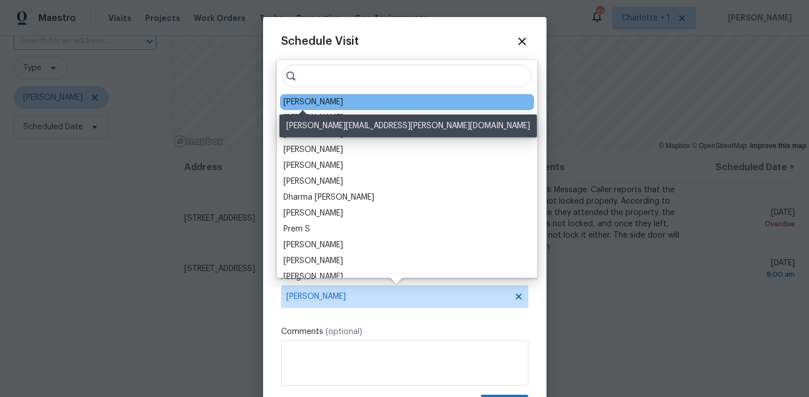
click at [303, 99] on div "[PERSON_NAME]" at bounding box center [312, 101] width 59 height 11
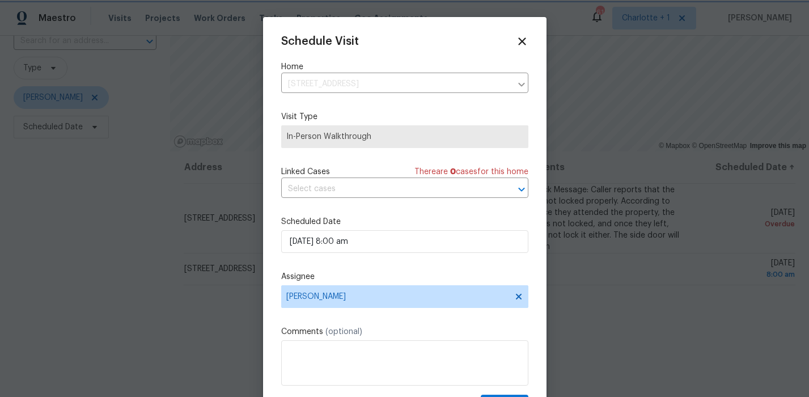
scroll to position [20, 0]
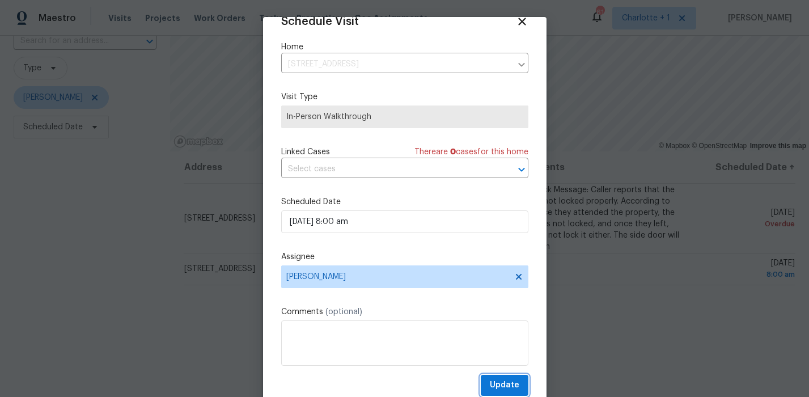
click at [493, 384] on span "Update" at bounding box center [504, 385] width 29 height 14
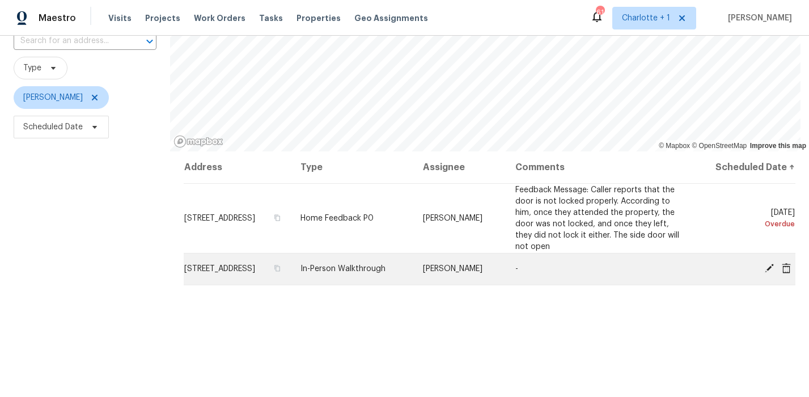
scroll to position [0, 0]
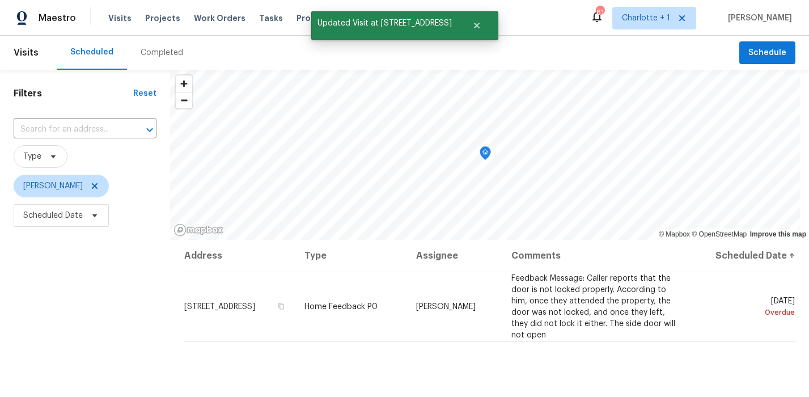
click at [44, 297] on div "Filters Reset ​ Type [PERSON_NAME] Scheduled Date" at bounding box center [85, 313] width 170 height 487
click at [90, 186] on icon at bounding box center [94, 185] width 9 height 9
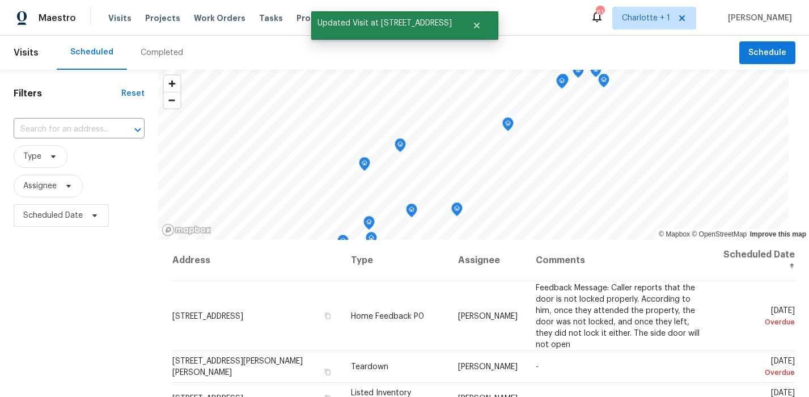
click at [52, 243] on div "Filters Reset ​ Type Assignee Scheduled Date" at bounding box center [79, 313] width 158 height 487
click at [36, 164] on span "Type" at bounding box center [41, 156] width 54 height 23
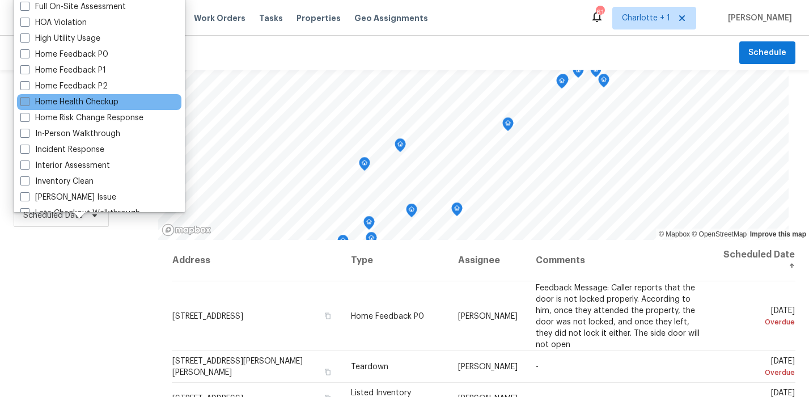
scroll to position [321, 0]
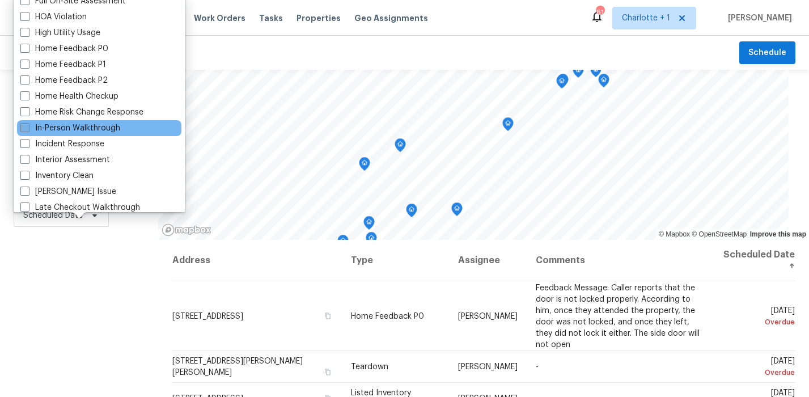
click at [68, 124] on label "In-Person Walkthrough" at bounding box center [70, 127] width 100 height 11
click at [28, 124] on input "In-Person Walkthrough" at bounding box center [23, 125] width 7 height 7
checkbox input "true"
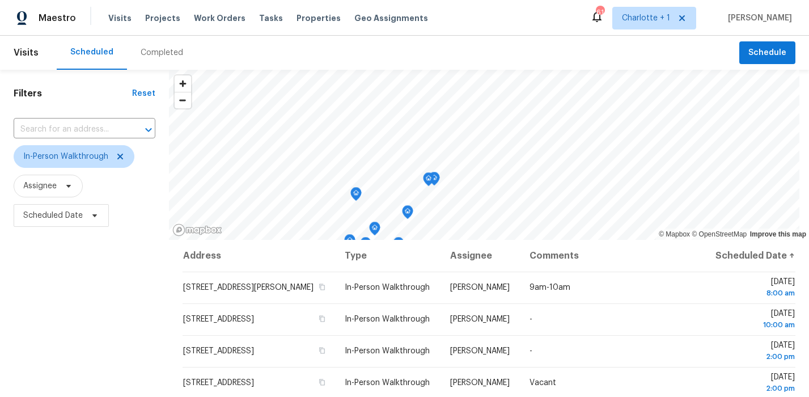
click at [59, 277] on div "Filters Reset ​ In-Person Walkthrough Assignee Scheduled Date" at bounding box center [84, 313] width 169 height 487
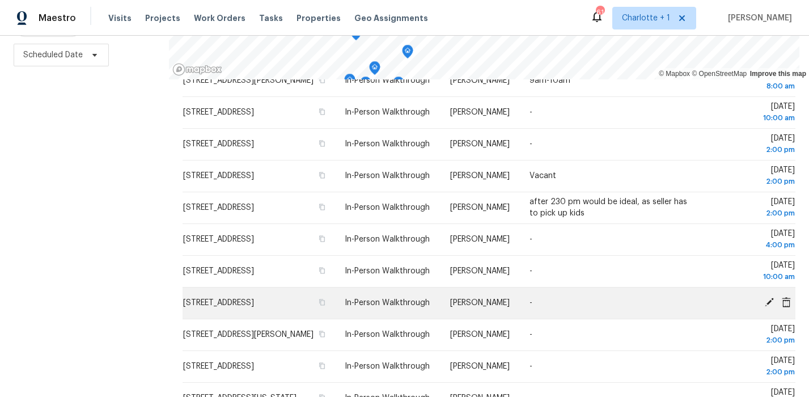
scroll to position [320, 0]
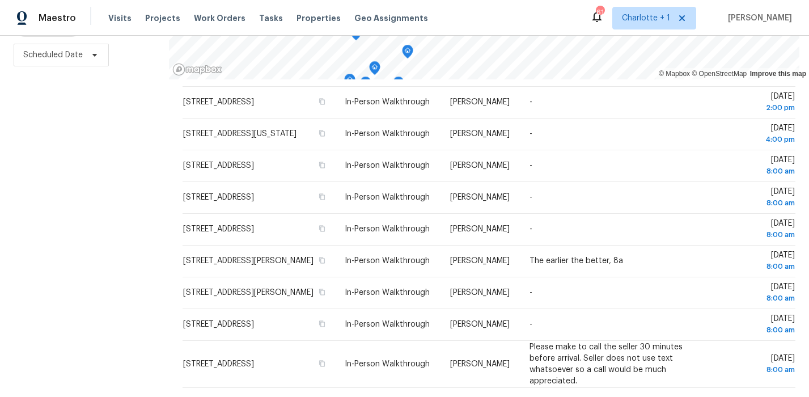
click at [95, 218] on div "Filters Reset ​ In-Person Walkthrough Assignee Scheduled Date" at bounding box center [84, 152] width 169 height 487
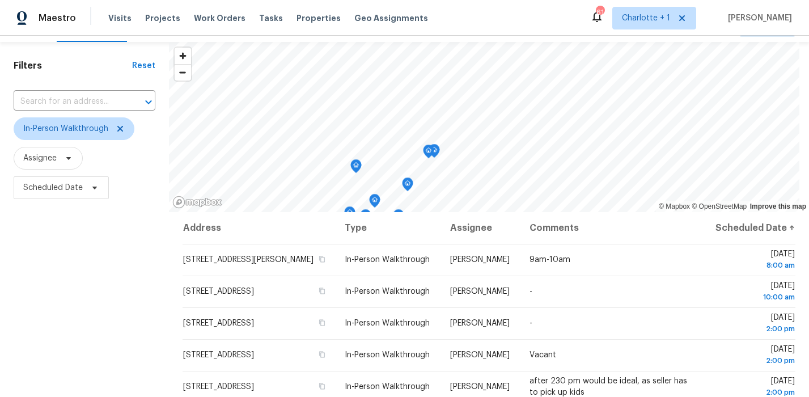
scroll to position [0, 0]
